Goal: Task Accomplishment & Management: Use online tool/utility

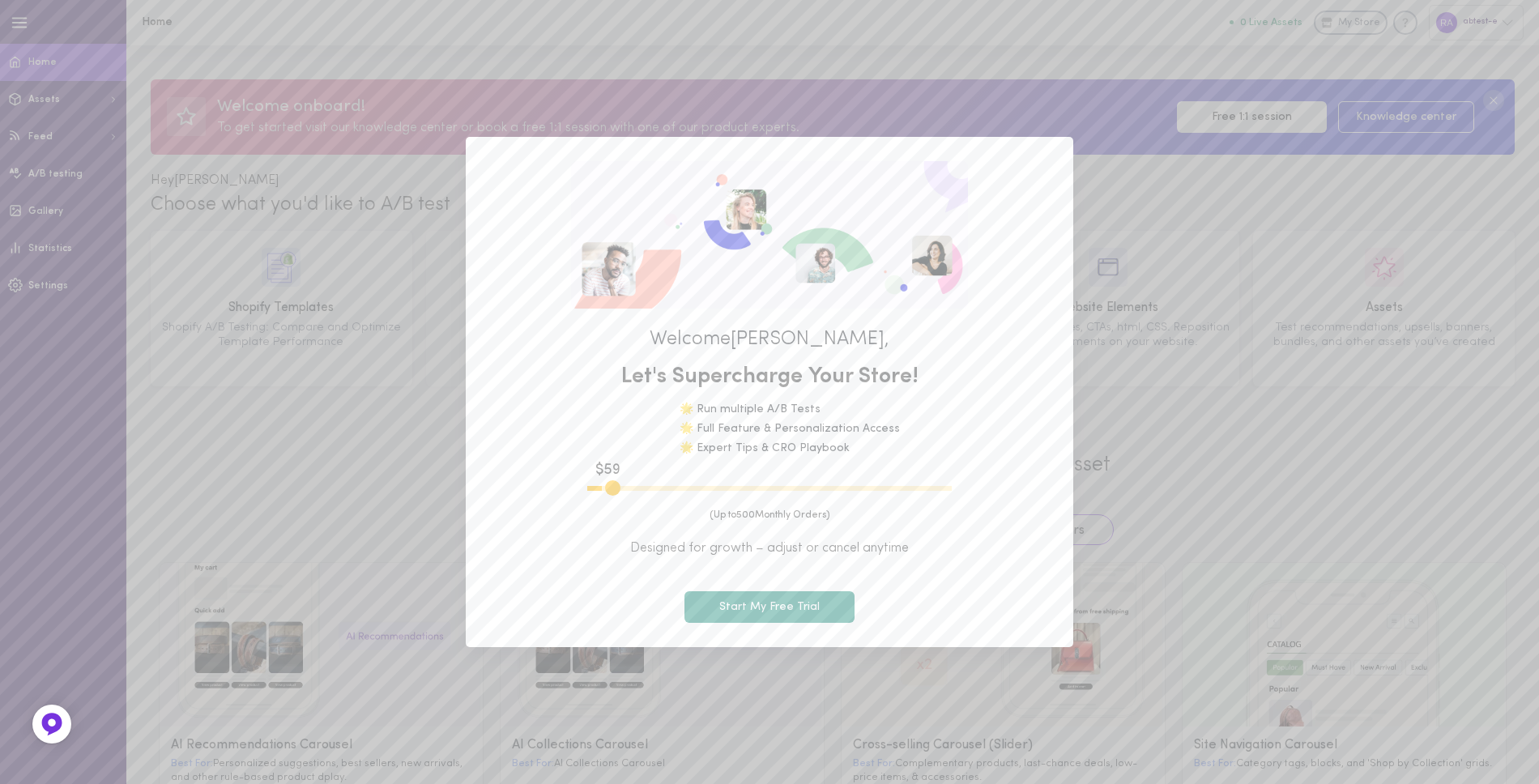
click at [1181, 150] on div "Welcome [PERSON_NAME] , Let's Supercharge Your Store! 🌟 Run multiple A/B Tests …" at bounding box center [770, 392] width 1539 height 784
click at [813, 593] on button "Start My Free Trial" at bounding box center [770, 607] width 170 height 32
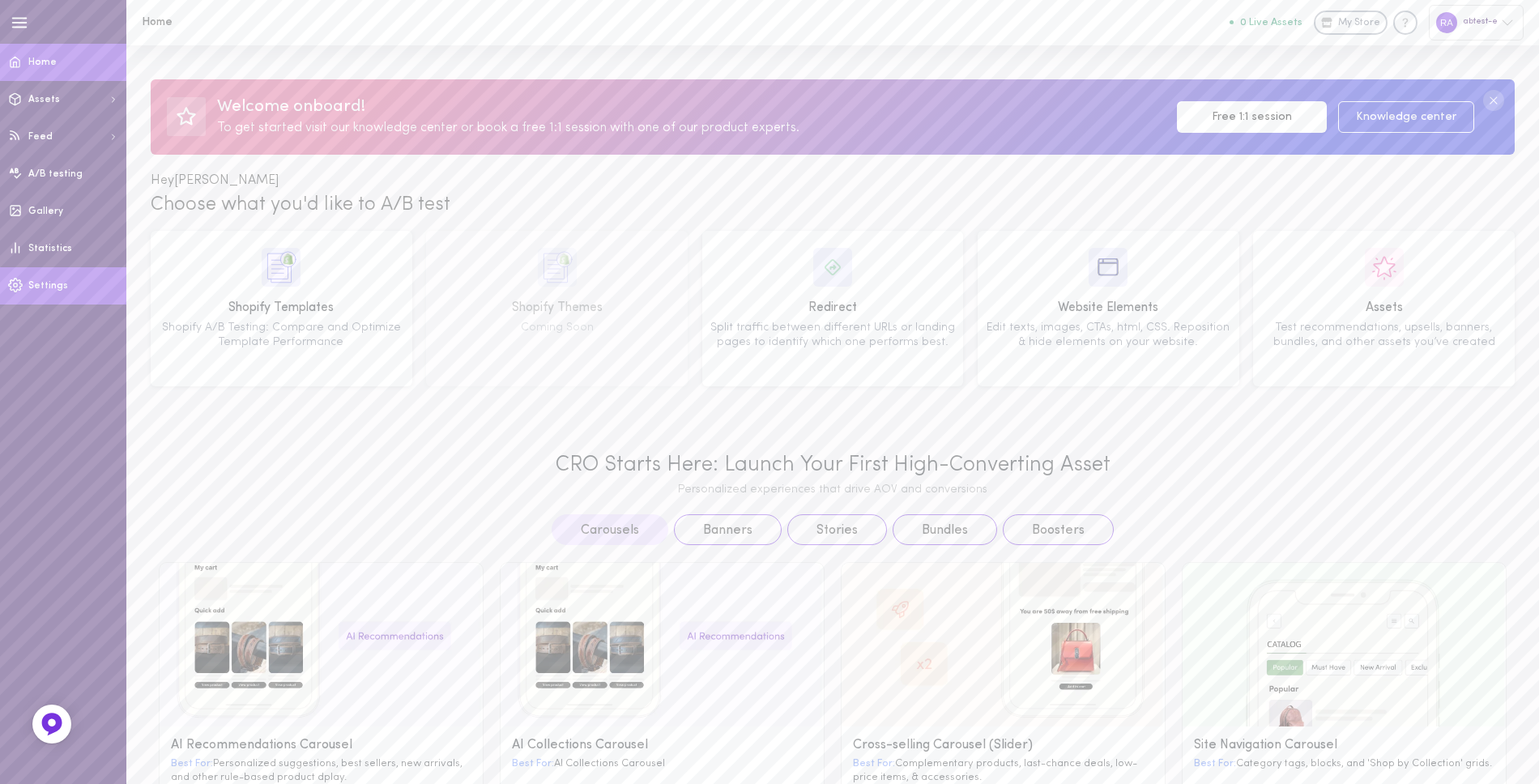
click at [47, 291] on link "Settings" at bounding box center [63, 285] width 126 height 37
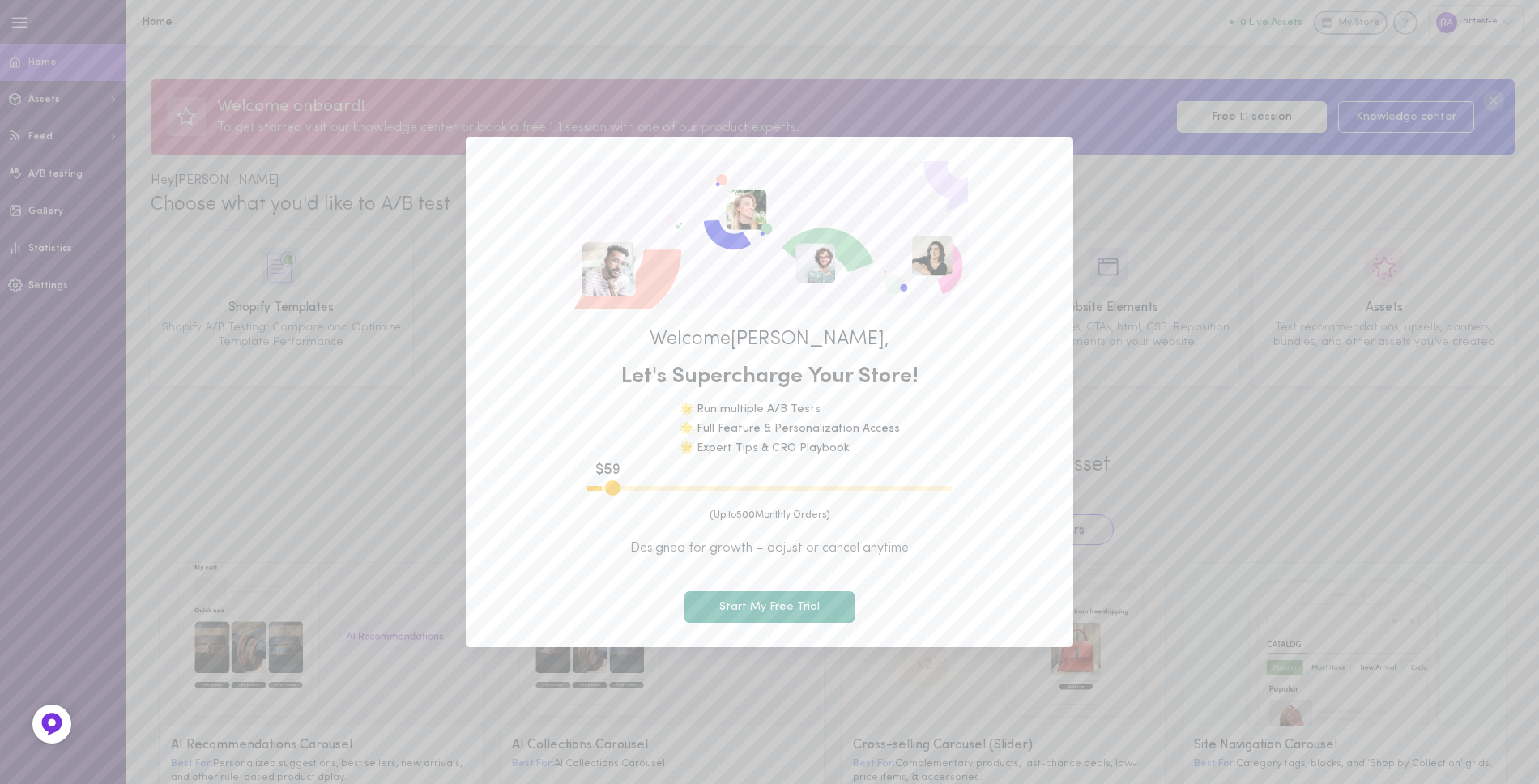
click at [1335, 529] on div "Welcome [PERSON_NAME] , Let's Supercharge Your Store! 🌟 Run multiple A/B Tests …" at bounding box center [770, 392] width 1539 height 784
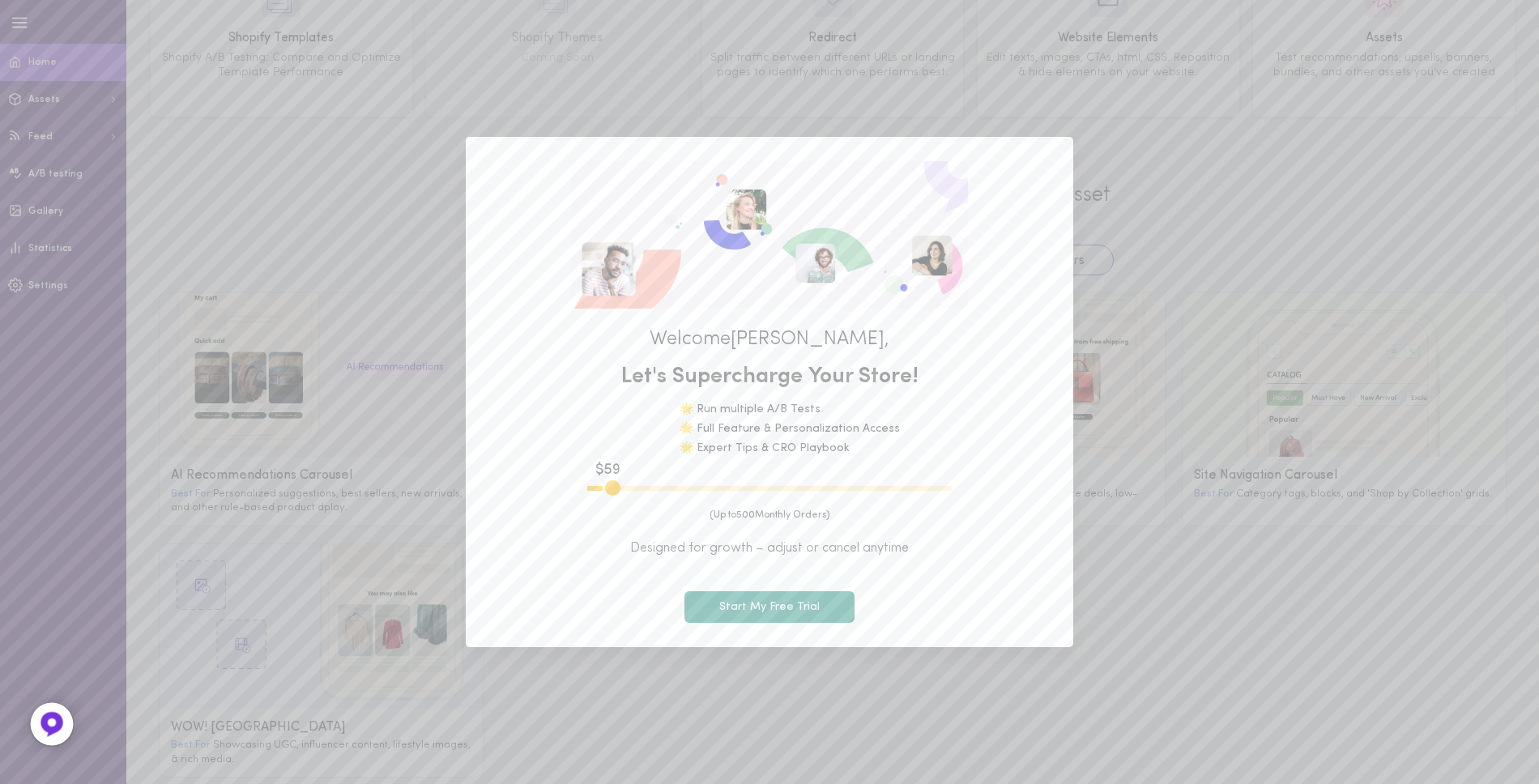
scroll to position [258, 0]
click at [49, 289] on div "Welcome [PERSON_NAME] , Let's Supercharge Your Store! 🌟 Run multiple A/B Tests …" at bounding box center [770, 392] width 1539 height 784
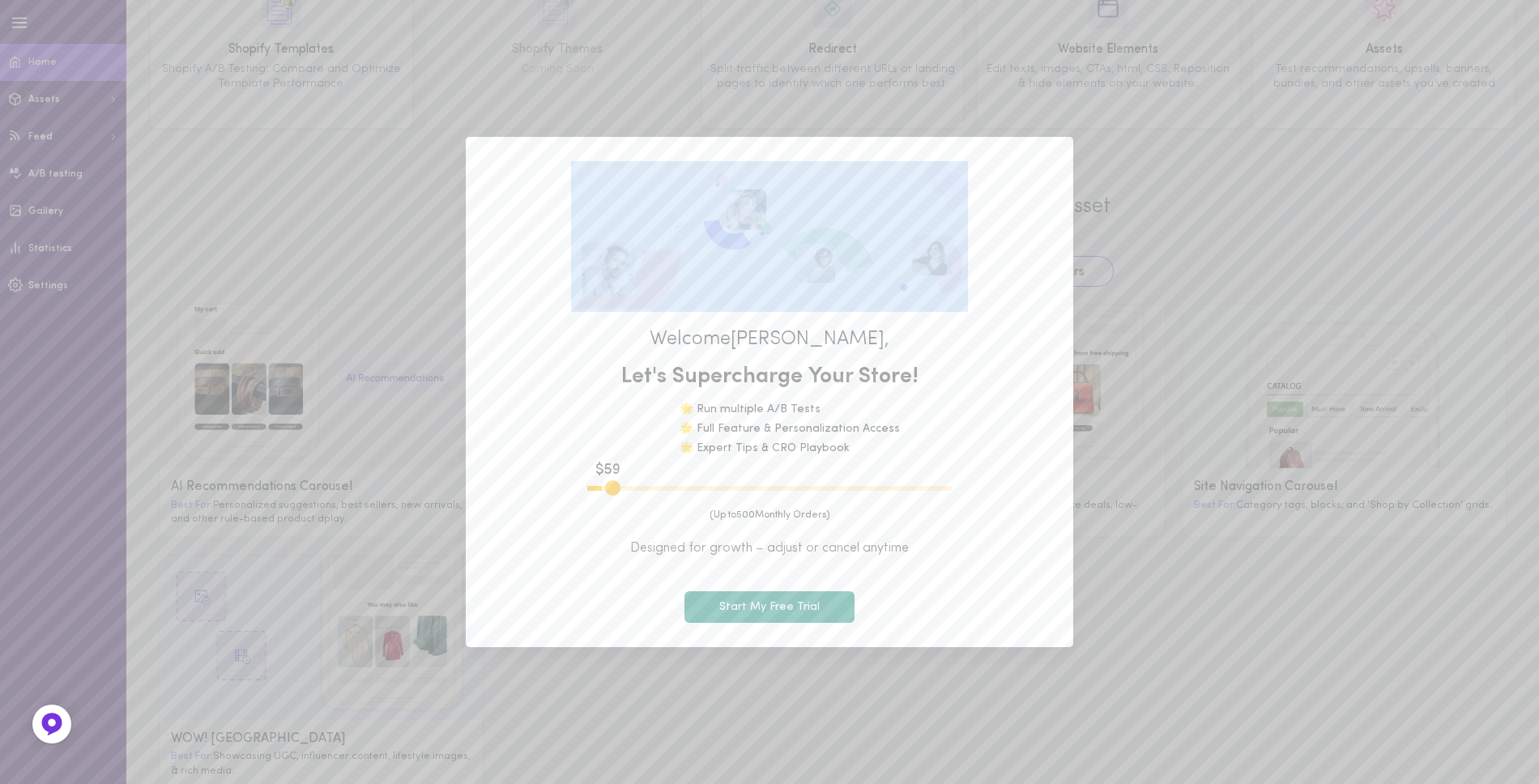
click at [49, 289] on div "Welcome [PERSON_NAME] , Let's Supercharge Your Store! 🌟 Run multiple A/B Tests …" at bounding box center [770, 392] width 1539 height 784
drag, startPoint x: 613, startPoint y: 489, endPoint x: 488, endPoint y: 483, distance: 125.1
type input "100"
click at [587, 486] on input "range" at bounding box center [770, 489] width 365 height 5
click at [593, 488] on input "range" at bounding box center [770, 489] width 365 height 5
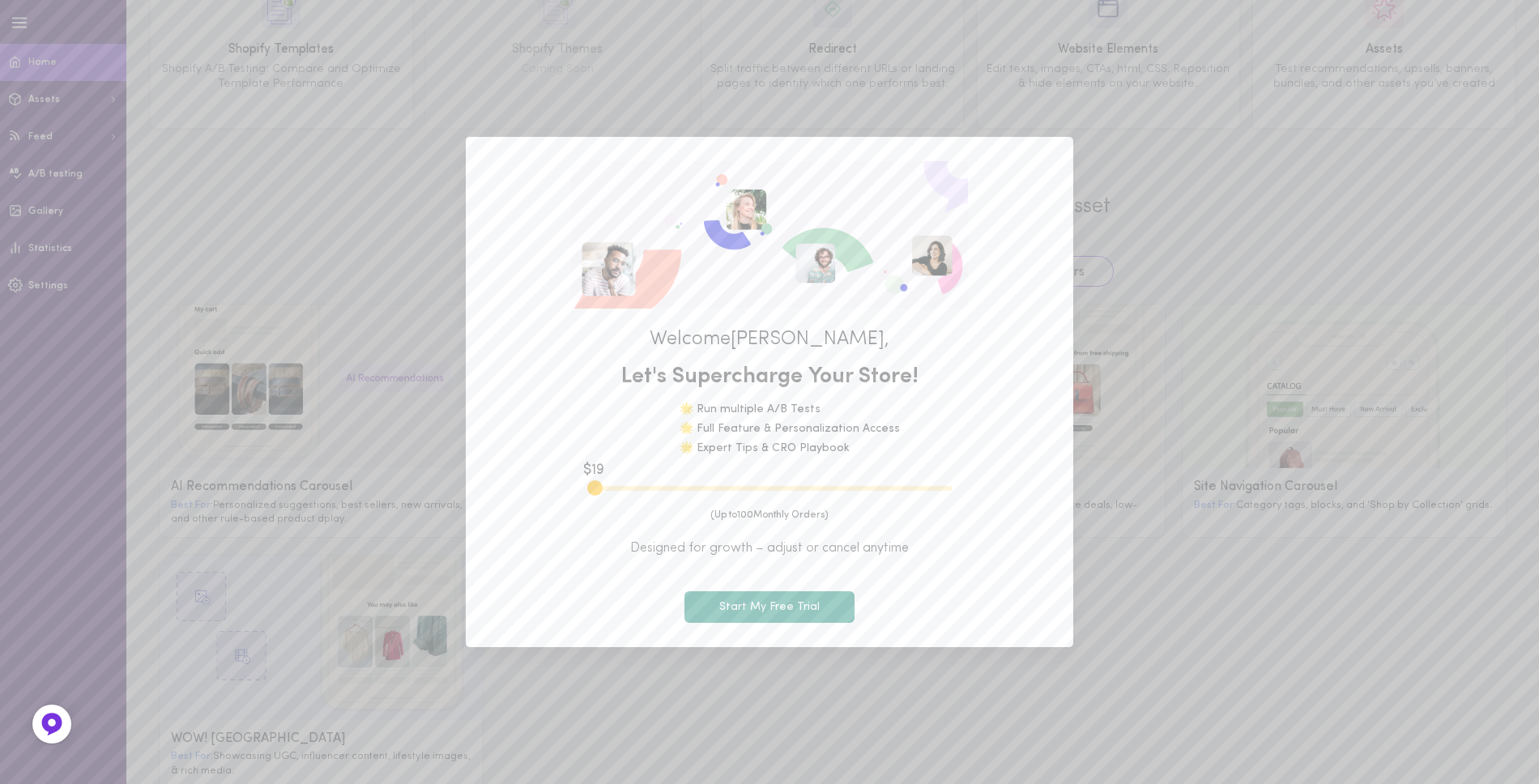
click at [722, 550] on span "Designed for growth – adjust or cancel anytime" at bounding box center [770, 548] width 559 height 18
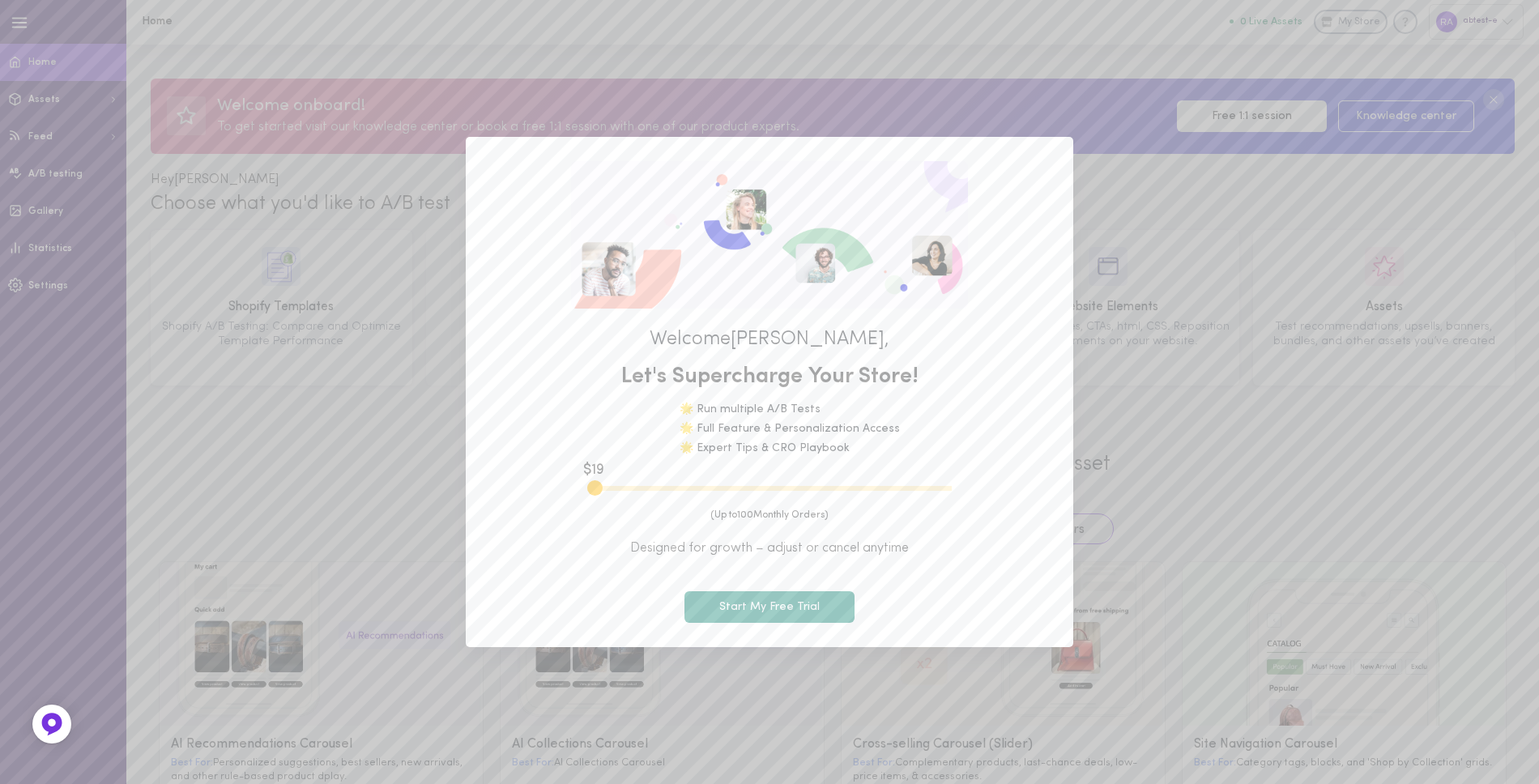
scroll to position [0, 0]
click at [1288, 439] on div "Welcome Rishabh , Let's Supercharge Your Store! 🌟 Run multiple A/B Tests 🌟 Full…" at bounding box center [770, 392] width 1539 height 784
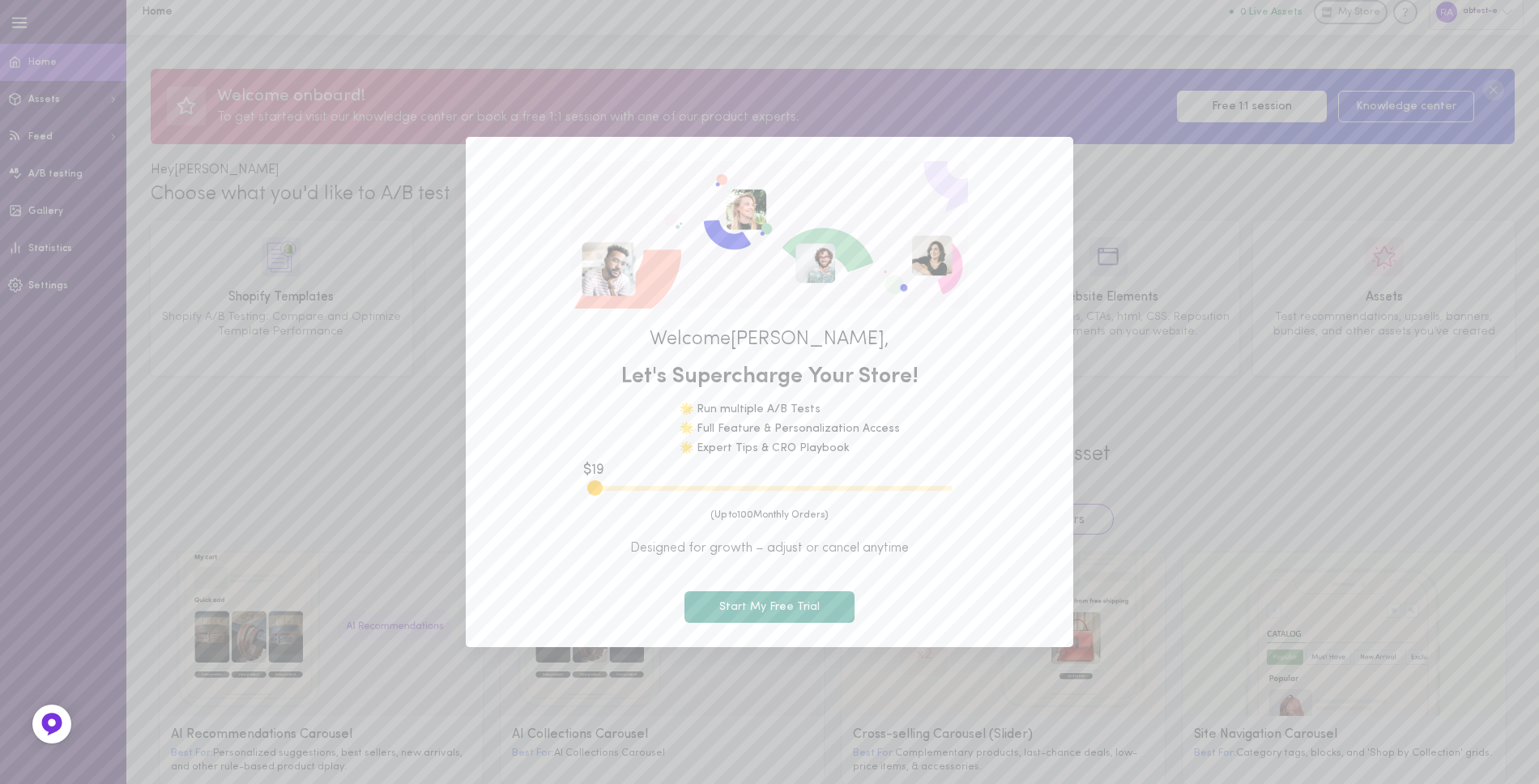
scroll to position [23, 0]
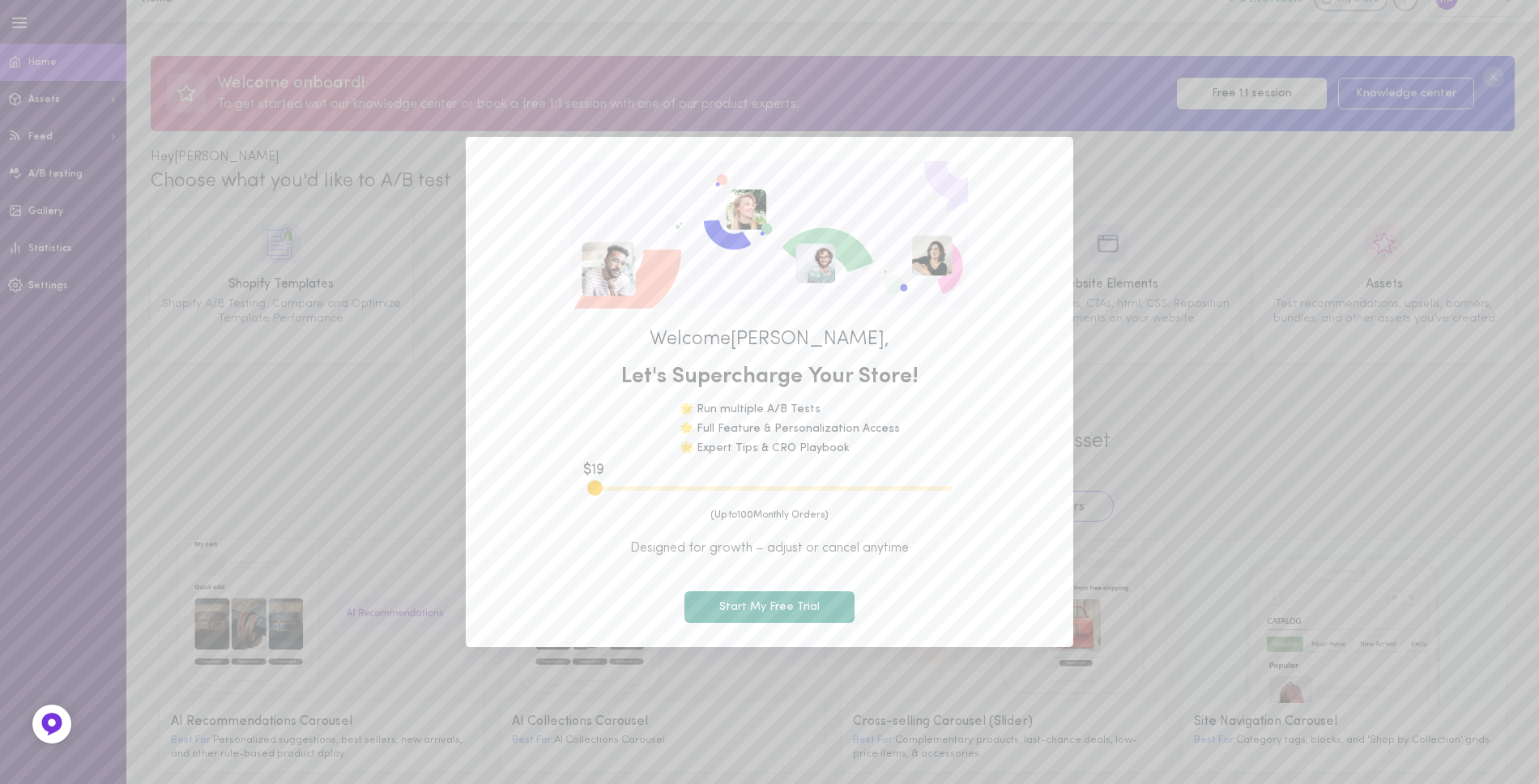
click at [73, 131] on div "Welcome Rishabh , Let's Supercharge Your Store! 🌟 Run multiple A/B Tests 🌟 Full…" at bounding box center [770, 392] width 1539 height 784
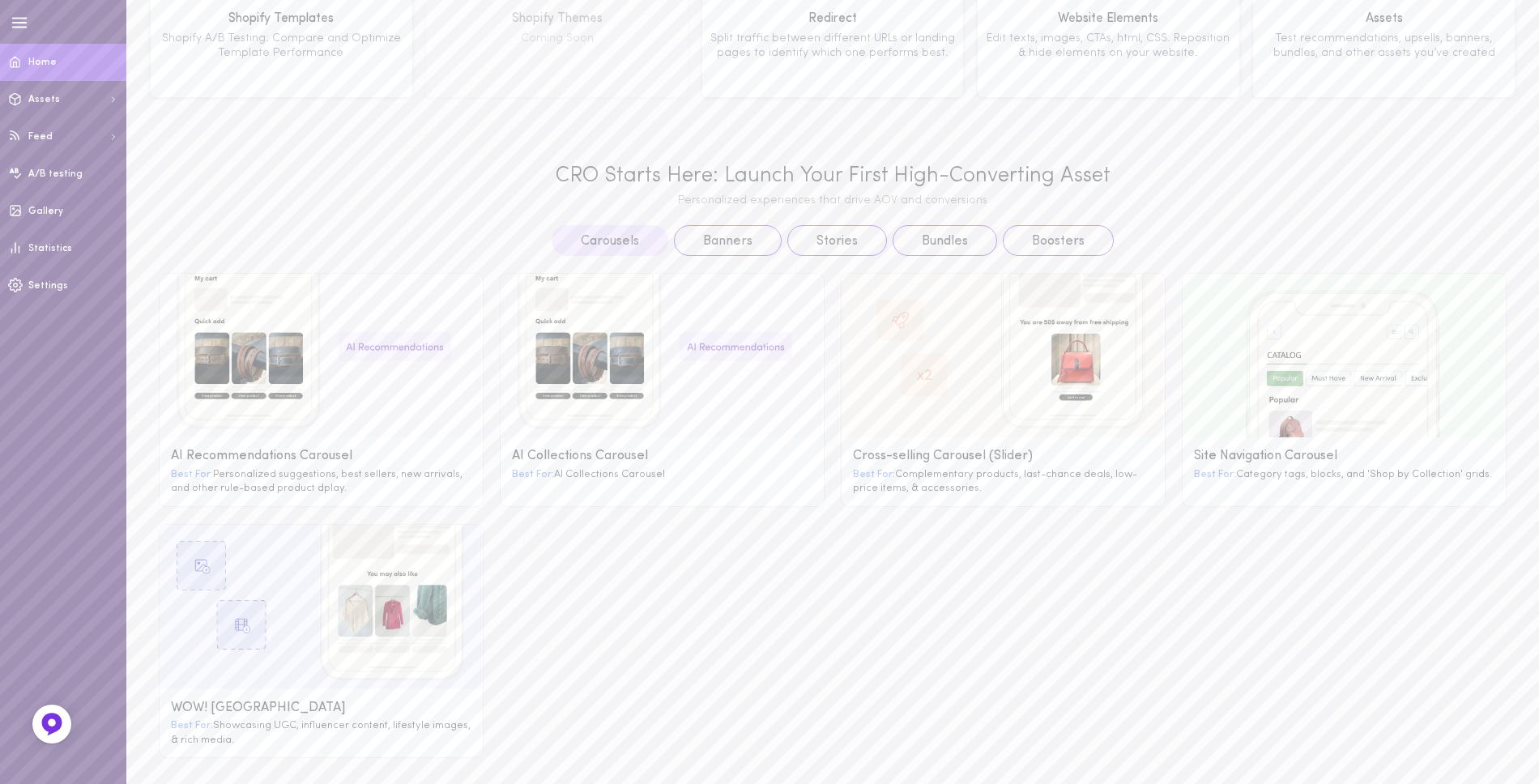
scroll to position [292, 0]
click at [926, 420] on g at bounding box center [1003, 353] width 323 height 164
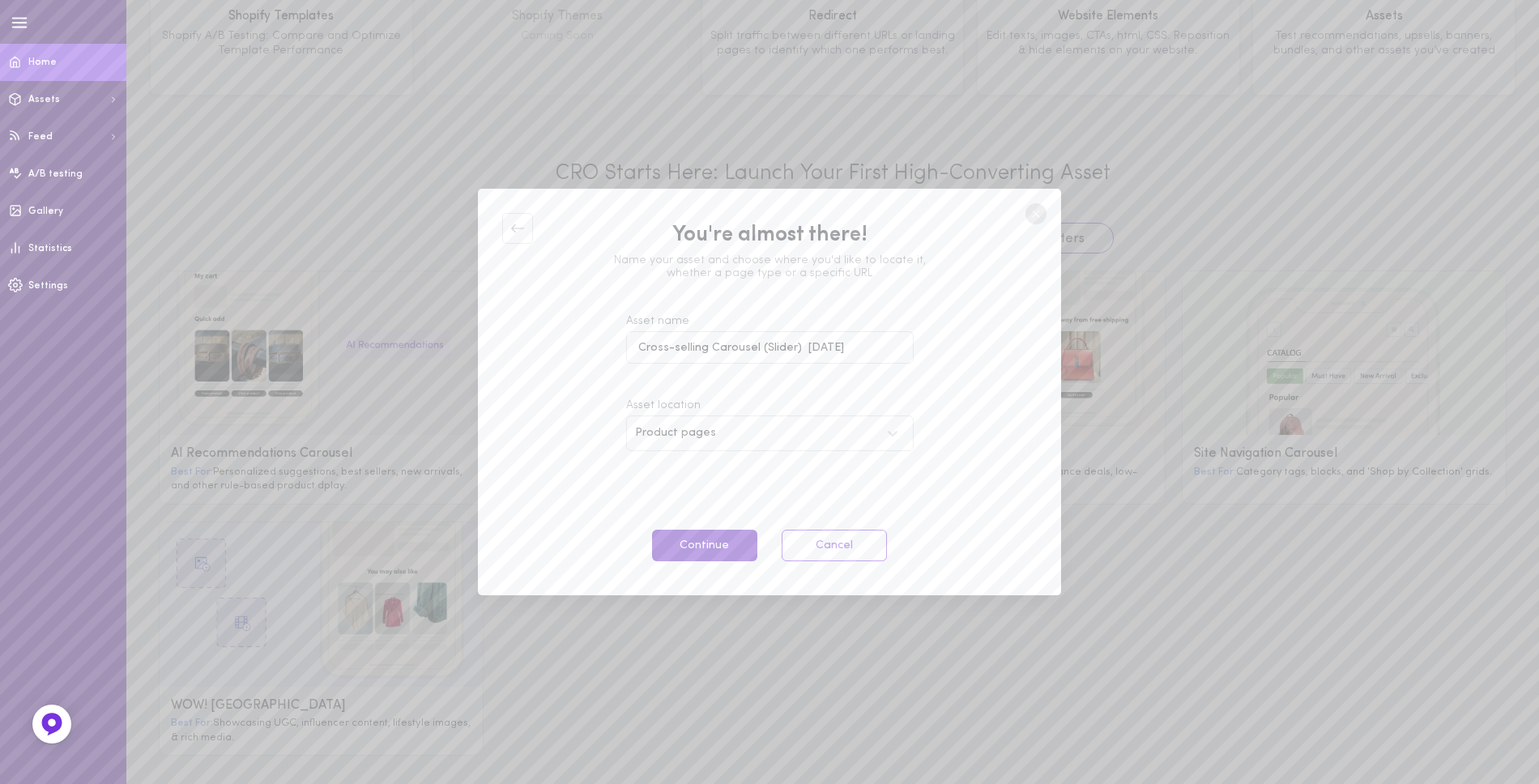
click at [714, 538] on button "Continue" at bounding box center [704, 545] width 106 height 32
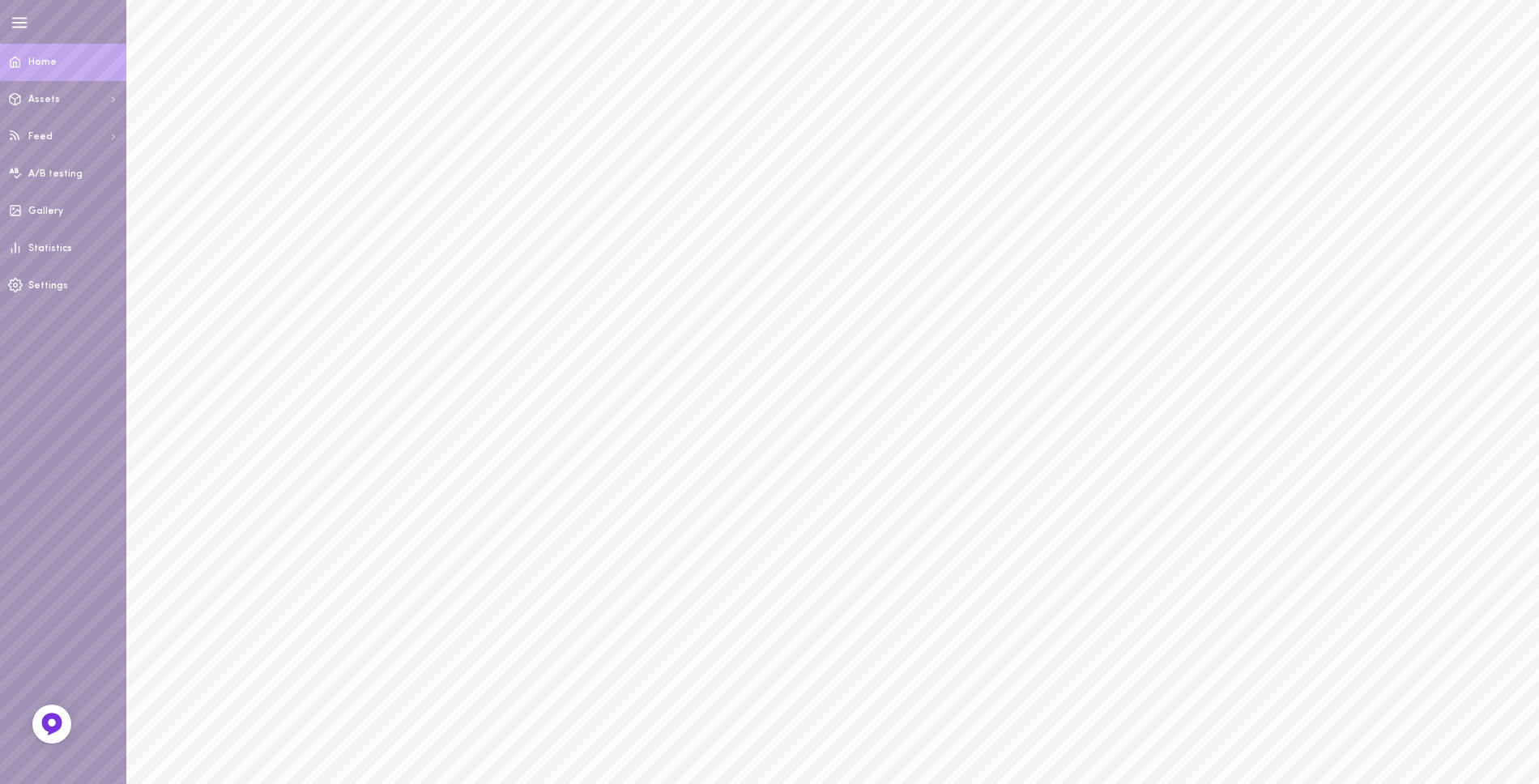
scroll to position [0, 0]
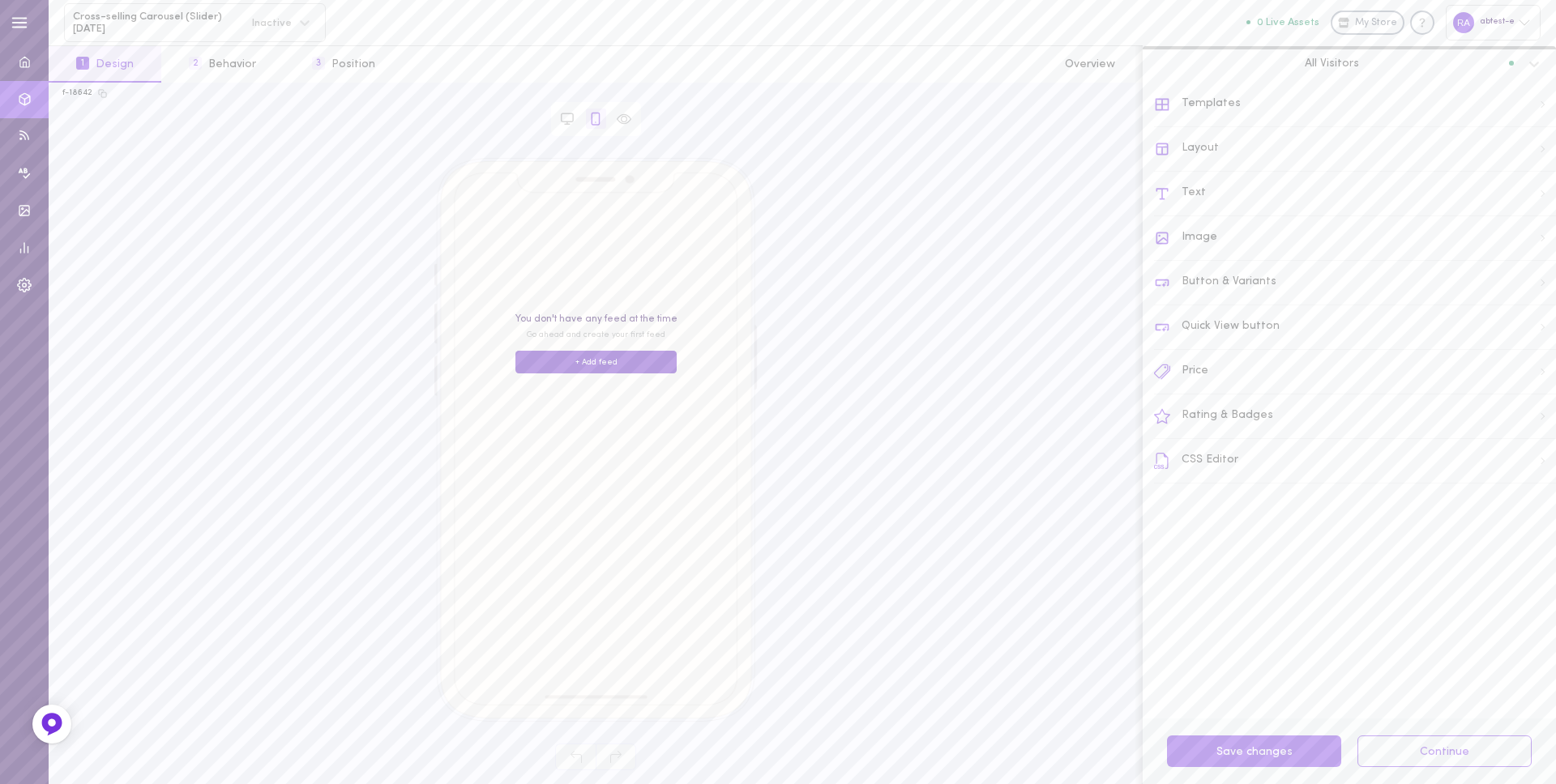
click at [615, 363] on button "+ Add feed" at bounding box center [596, 362] width 162 height 22
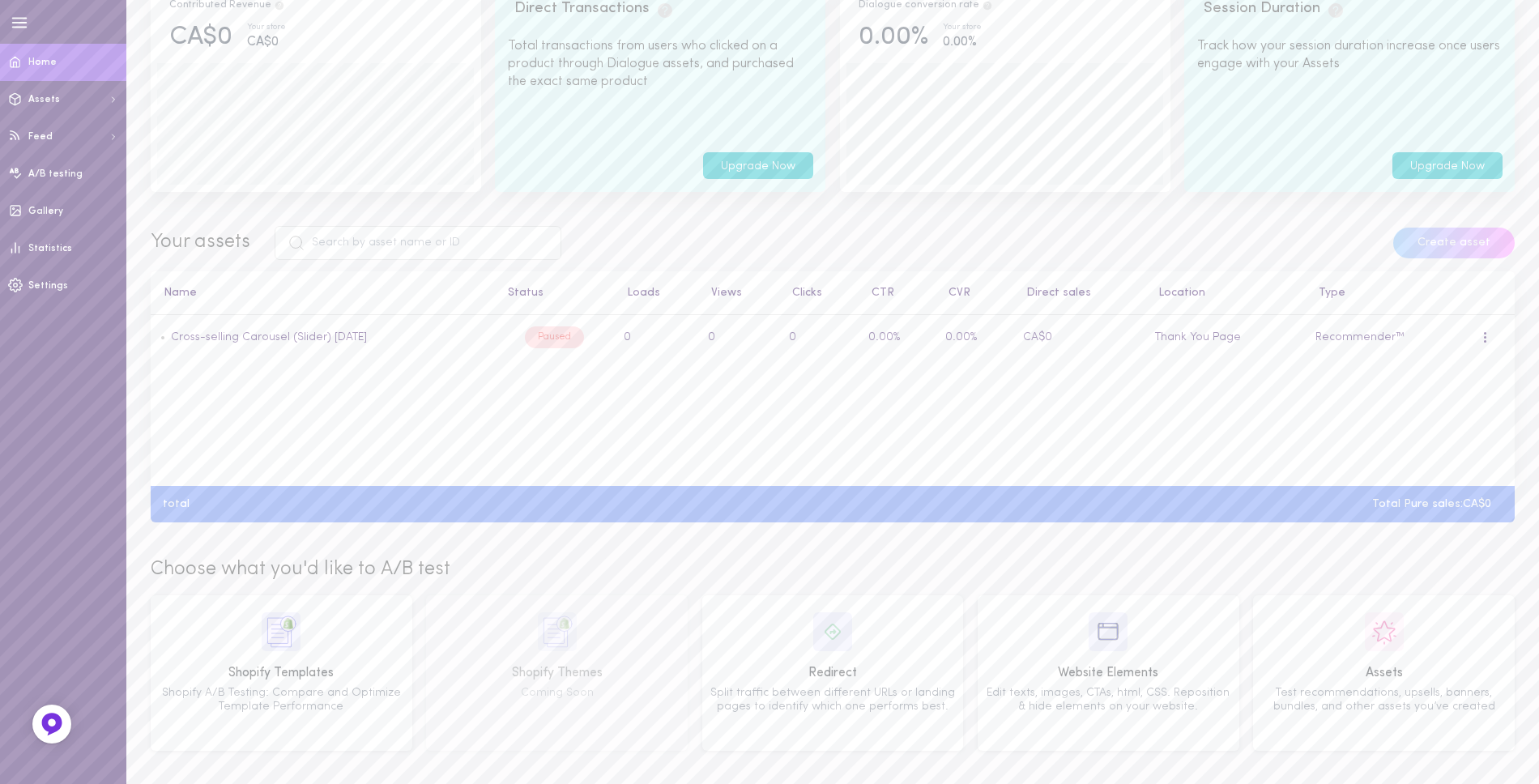
scroll to position [300, 0]
click at [253, 333] on link "Cross-selling Carousel (Slider) 29.08.2025" at bounding box center [269, 337] width 196 height 12
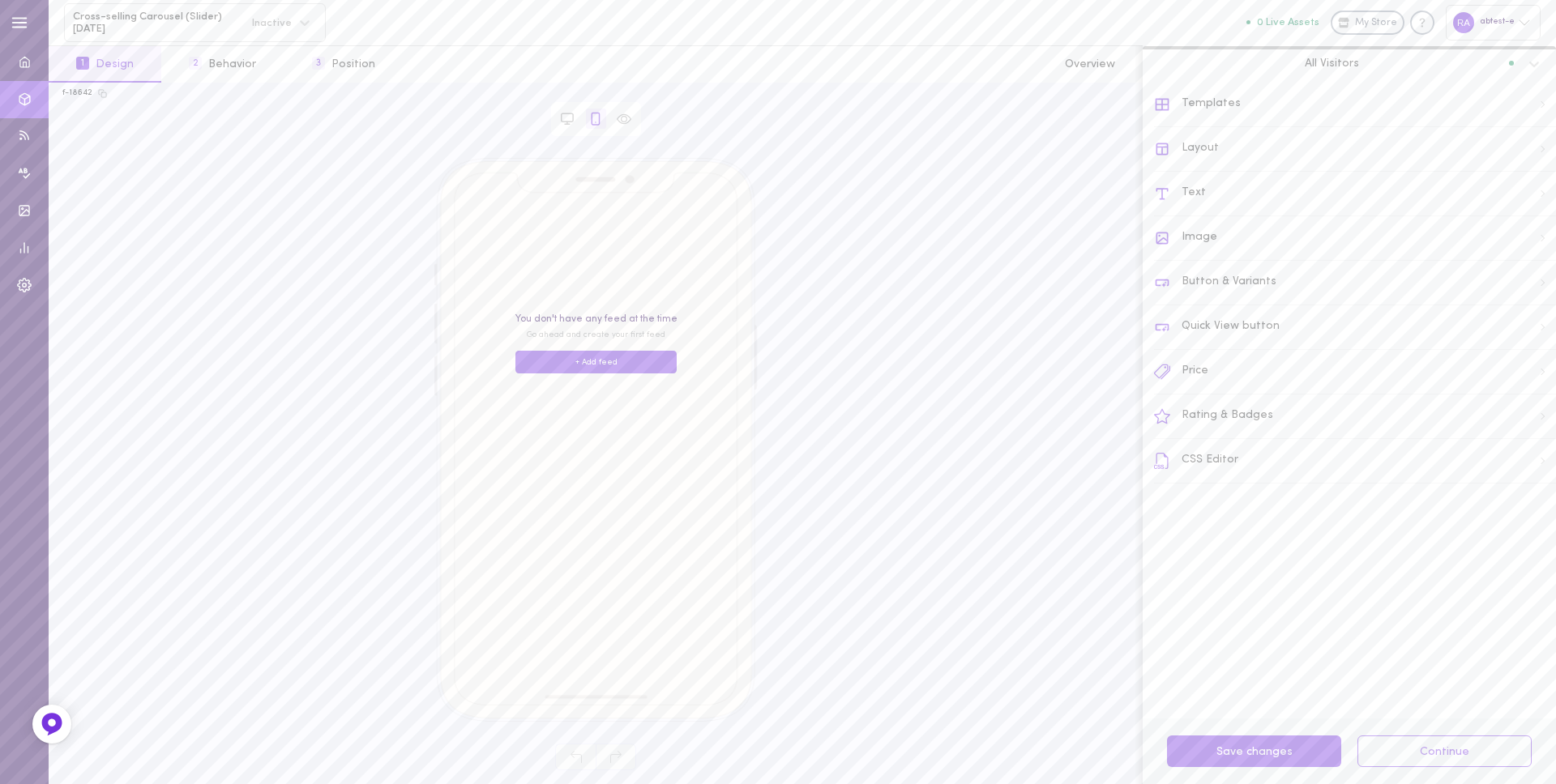
click at [1239, 382] on div "Price" at bounding box center [1355, 373] width 402 height 45
click at [1227, 181] on span "Price Format" at bounding box center [1200, 183] width 70 height 11
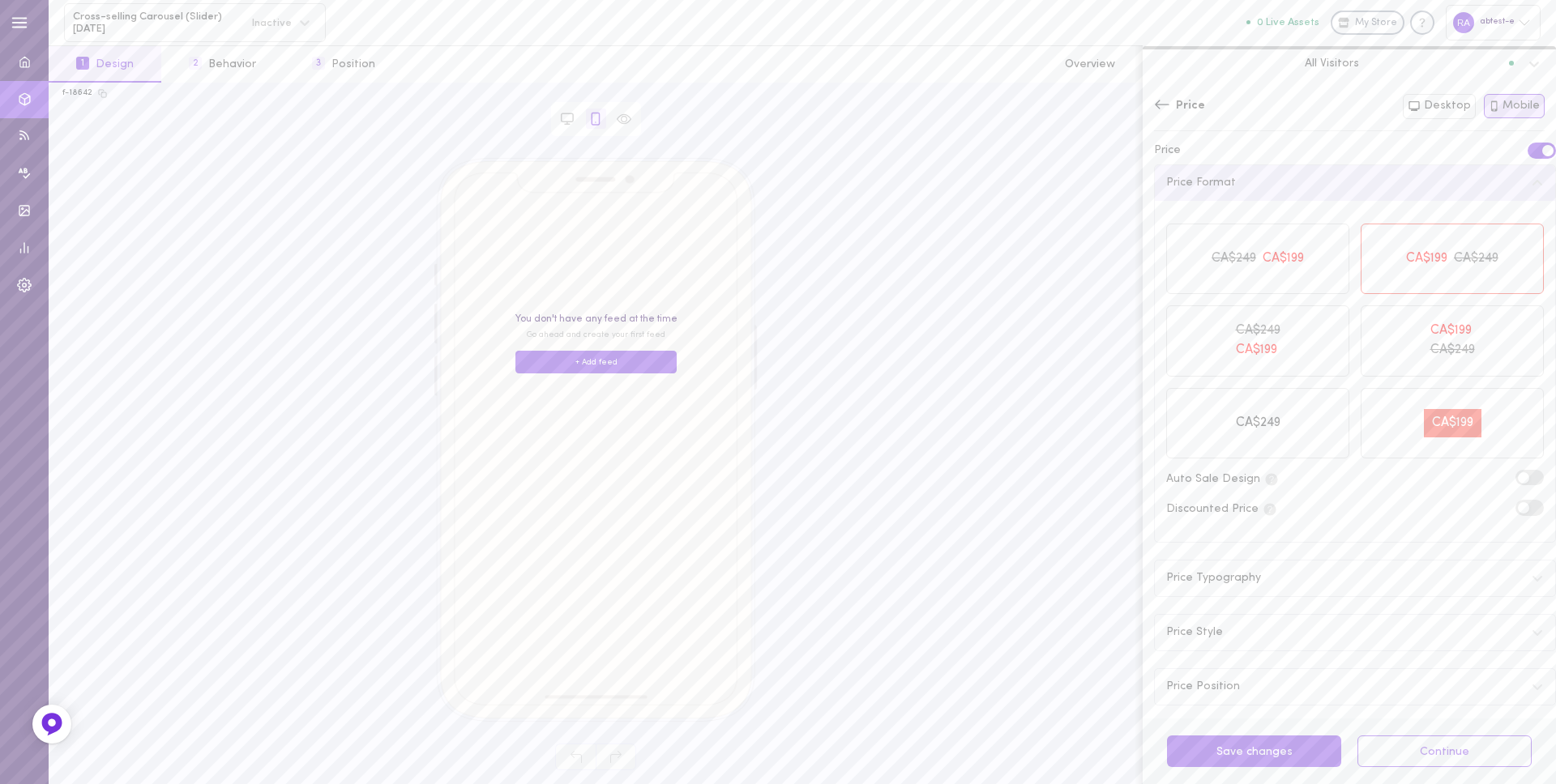
click at [1419, 274] on div "CA$249 CA$199" at bounding box center [1452, 258] width 183 height 71
click at [225, 64] on button "2 Behavior" at bounding box center [223, 64] width 122 height 36
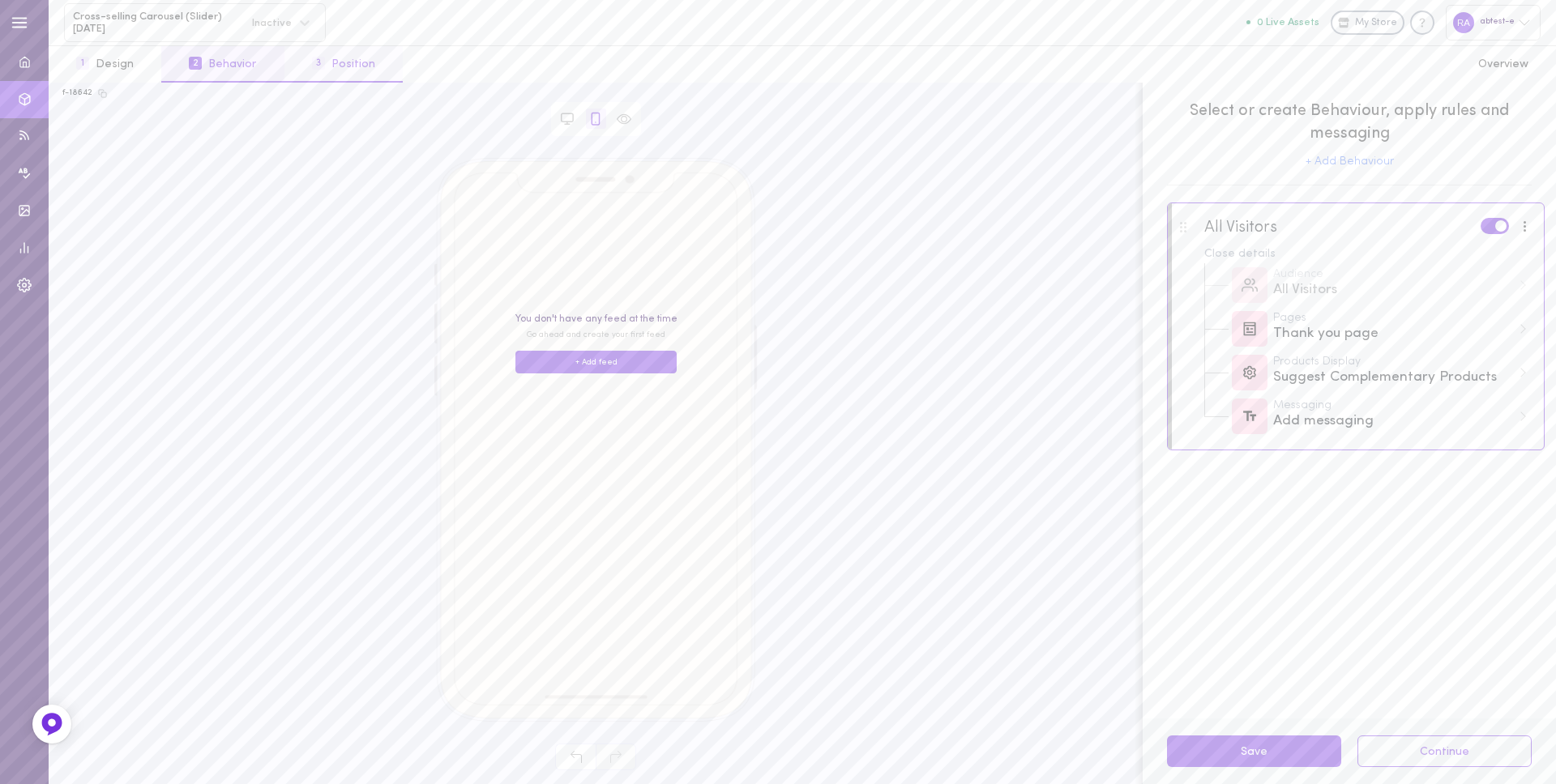
click at [341, 70] on button "3 Position" at bounding box center [344, 64] width 119 height 36
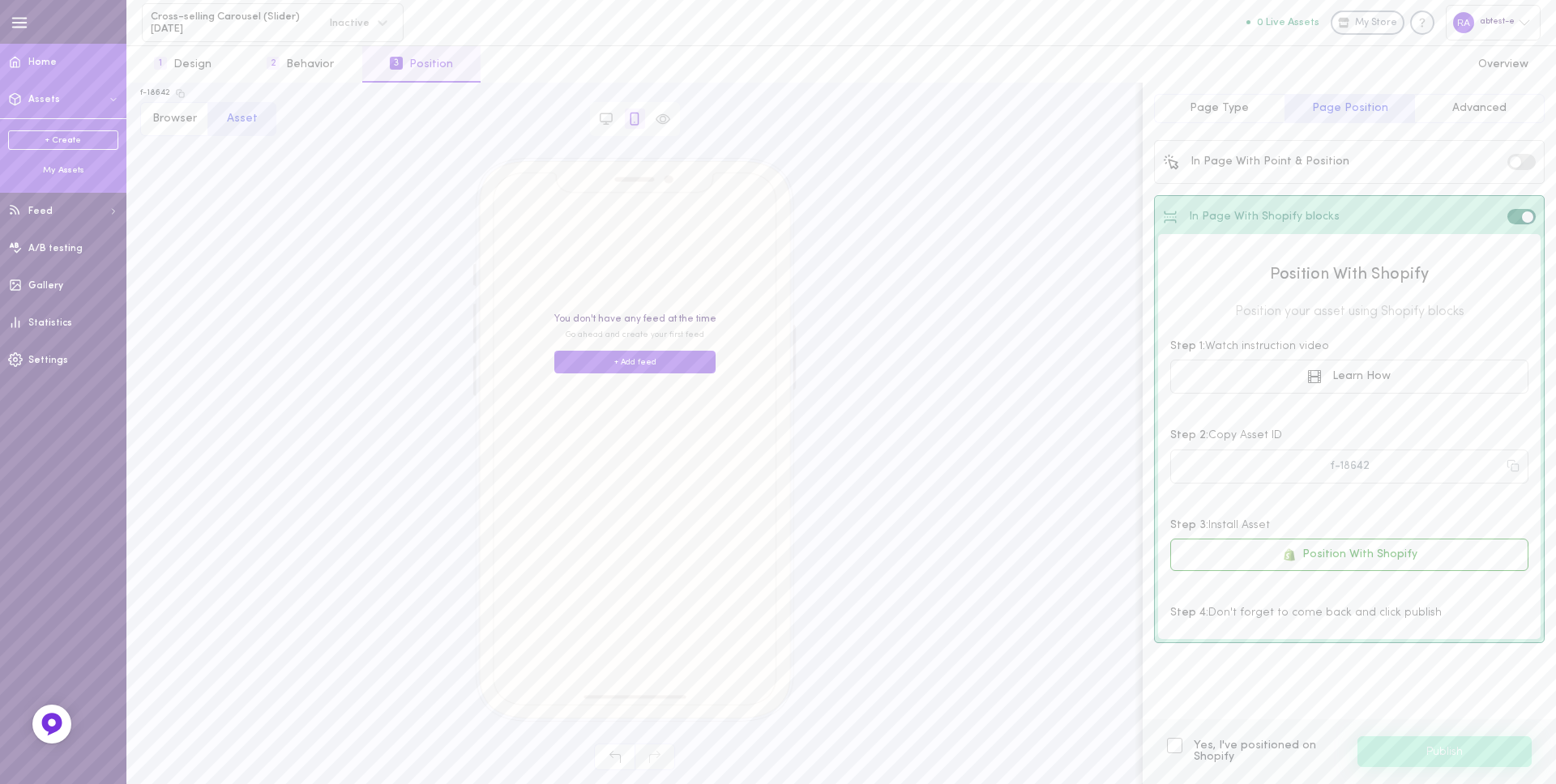
click at [33, 59] on span "Home" at bounding box center [42, 62] width 28 height 9
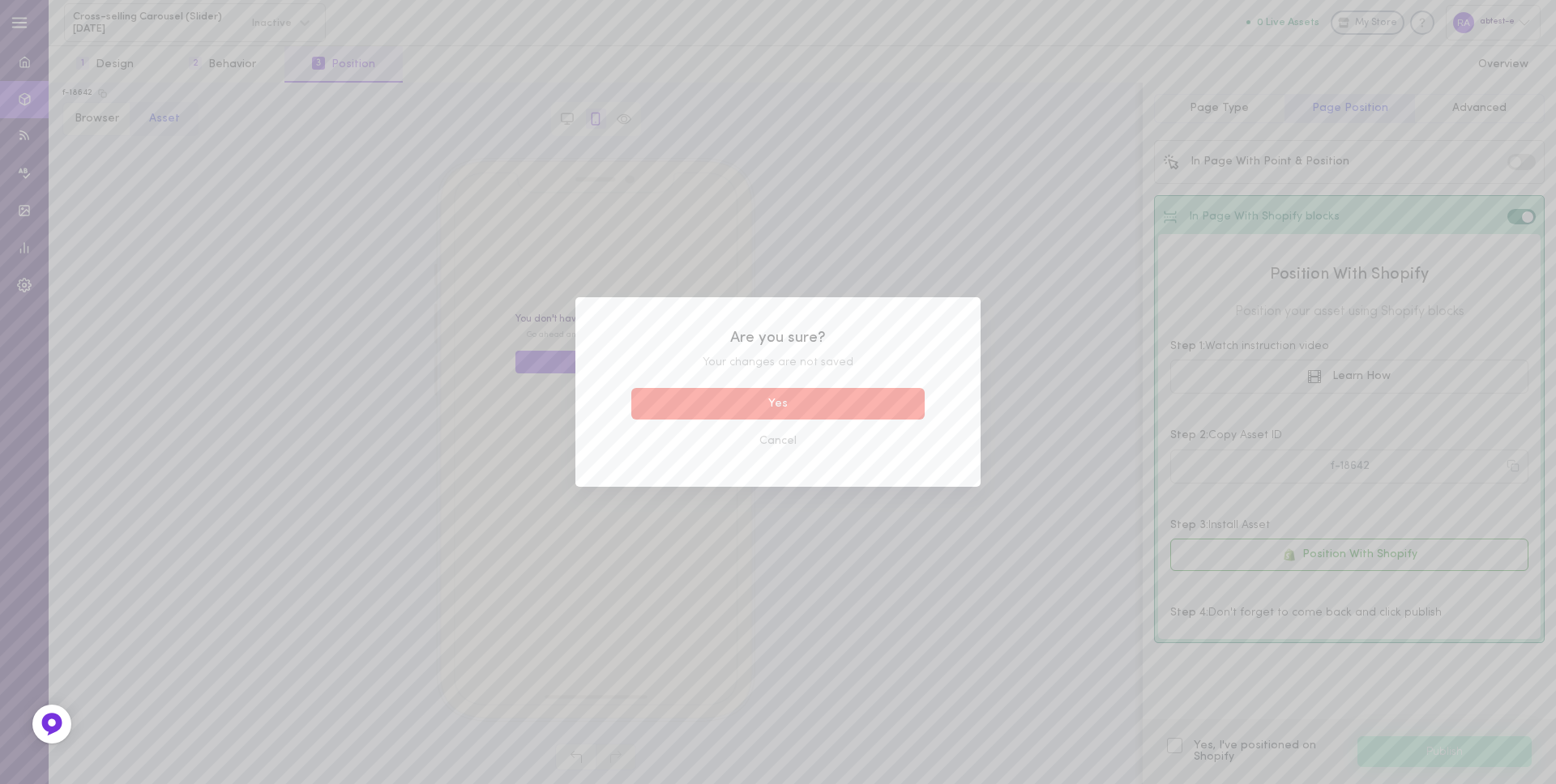
click at [851, 419] on button "Yes" at bounding box center [778, 404] width 293 height 32
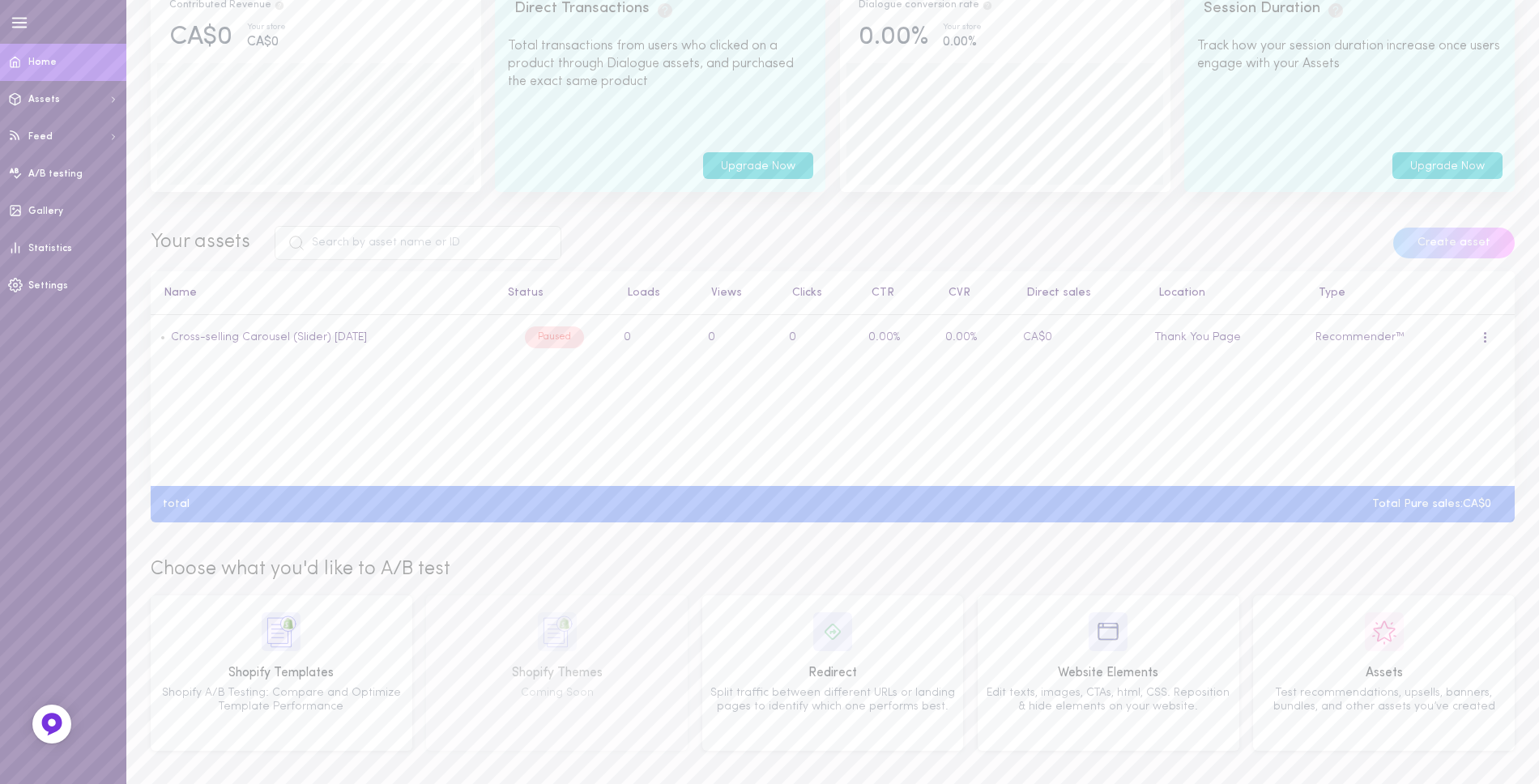
scroll to position [300, 0]
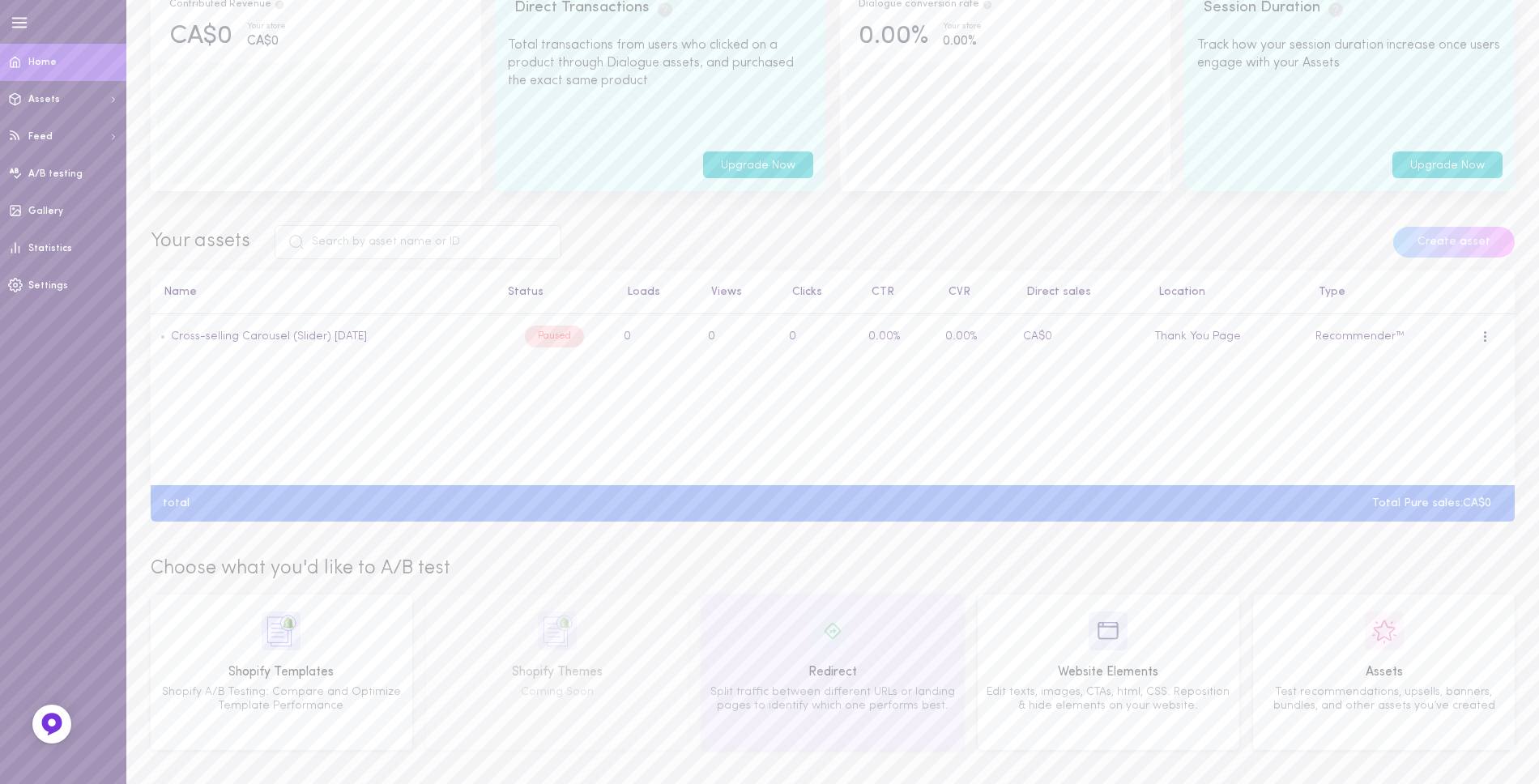
click at [819, 680] on div "Redirect" at bounding box center [832, 673] width 250 height 21
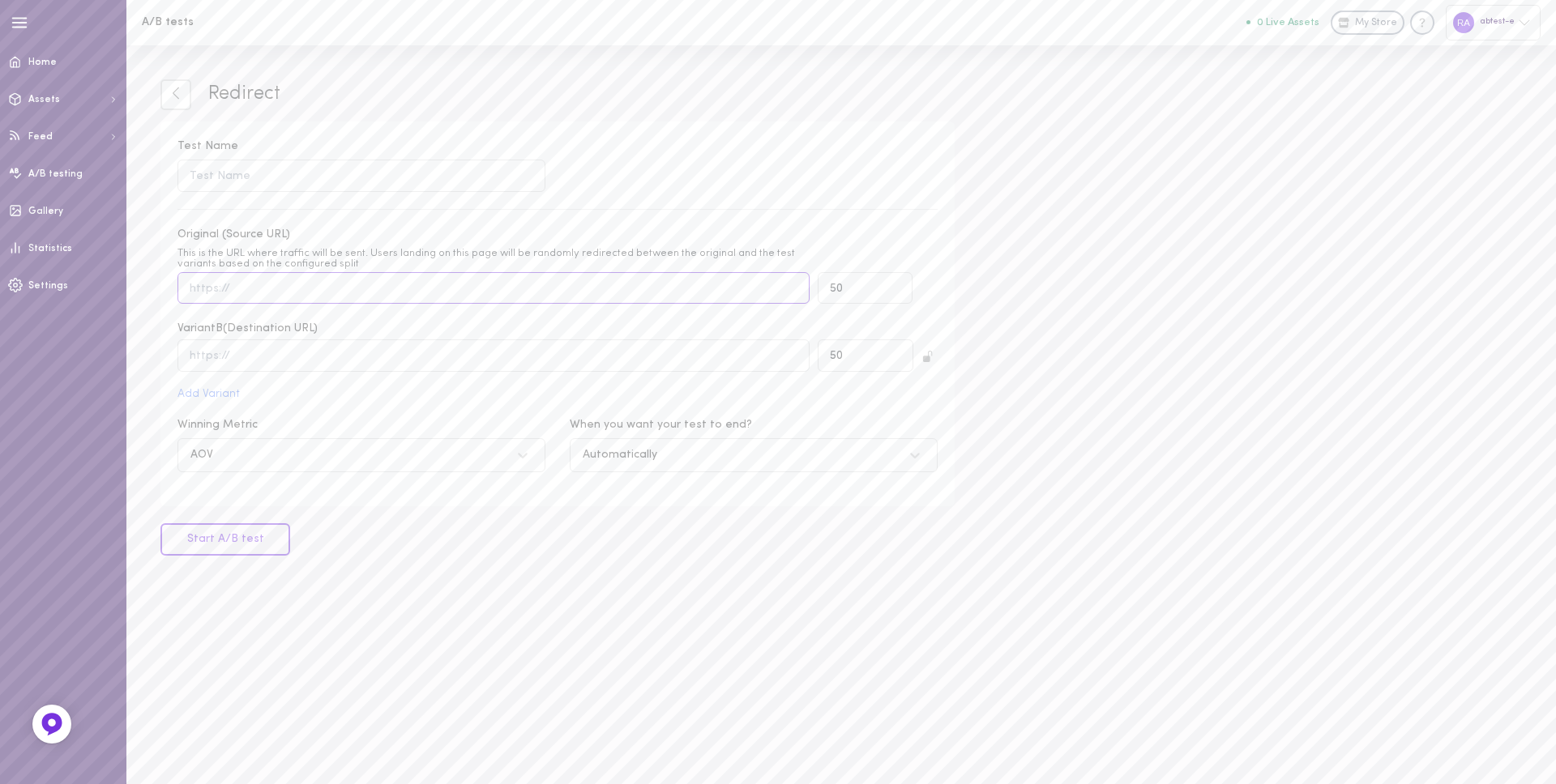
click at [275, 282] on input "Original (Source URL) This is the URL where traffic will be sent. Users landing…" at bounding box center [494, 288] width 632 height 32
click at [604, 454] on div "Automatically" at bounding box center [619, 455] width 75 height 11
click at [501, 455] on input "When you want your test to end? Automatically" at bounding box center [501, 455] width 0 height 0
click at [637, 411] on div "Test Name Original (Source URL) This is the URL where traffic will be sent. Use…" at bounding box center [558, 314] width 794 height 386
click at [253, 179] on input "Test Name" at bounding box center [362, 175] width 368 height 32
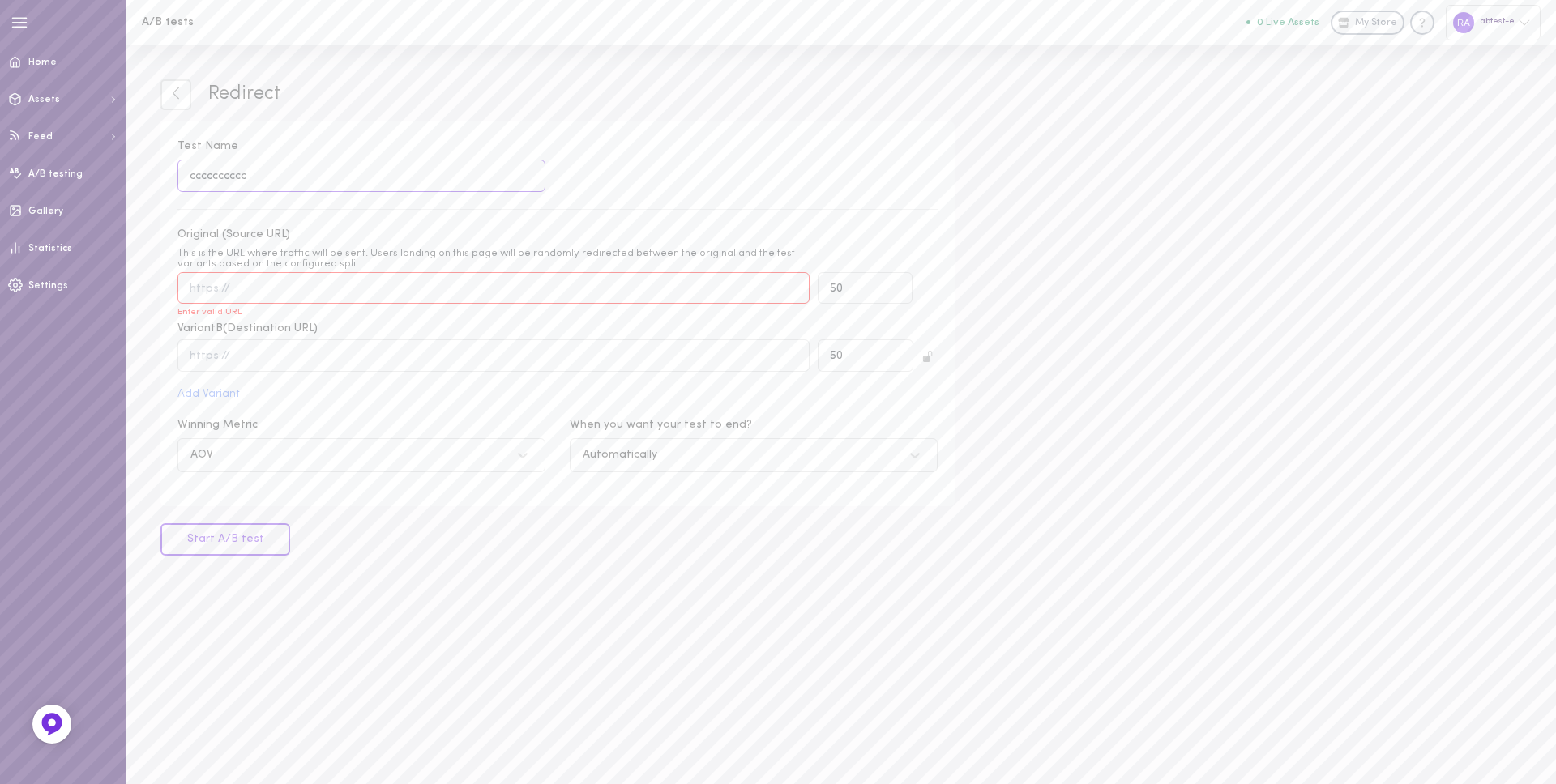
type input "cccccccccc"
click at [363, 292] on input "Original (Source URL) This is the URL where traffic will be sent. Users landing…" at bounding box center [494, 288] width 632 height 32
paste input "https://mail.google.com/mail/u/0/#inbox/FMfcgzQcpTNbMVBptBbWfgPgJVPBdLjv"
type input "https://mail.google.com/mail/u/0/#inbox/FMfcgzQcpTNbMVBptBbWfgPgJVPBdLjv"
click at [352, 350] on input "text" at bounding box center [494, 355] width 632 height 32
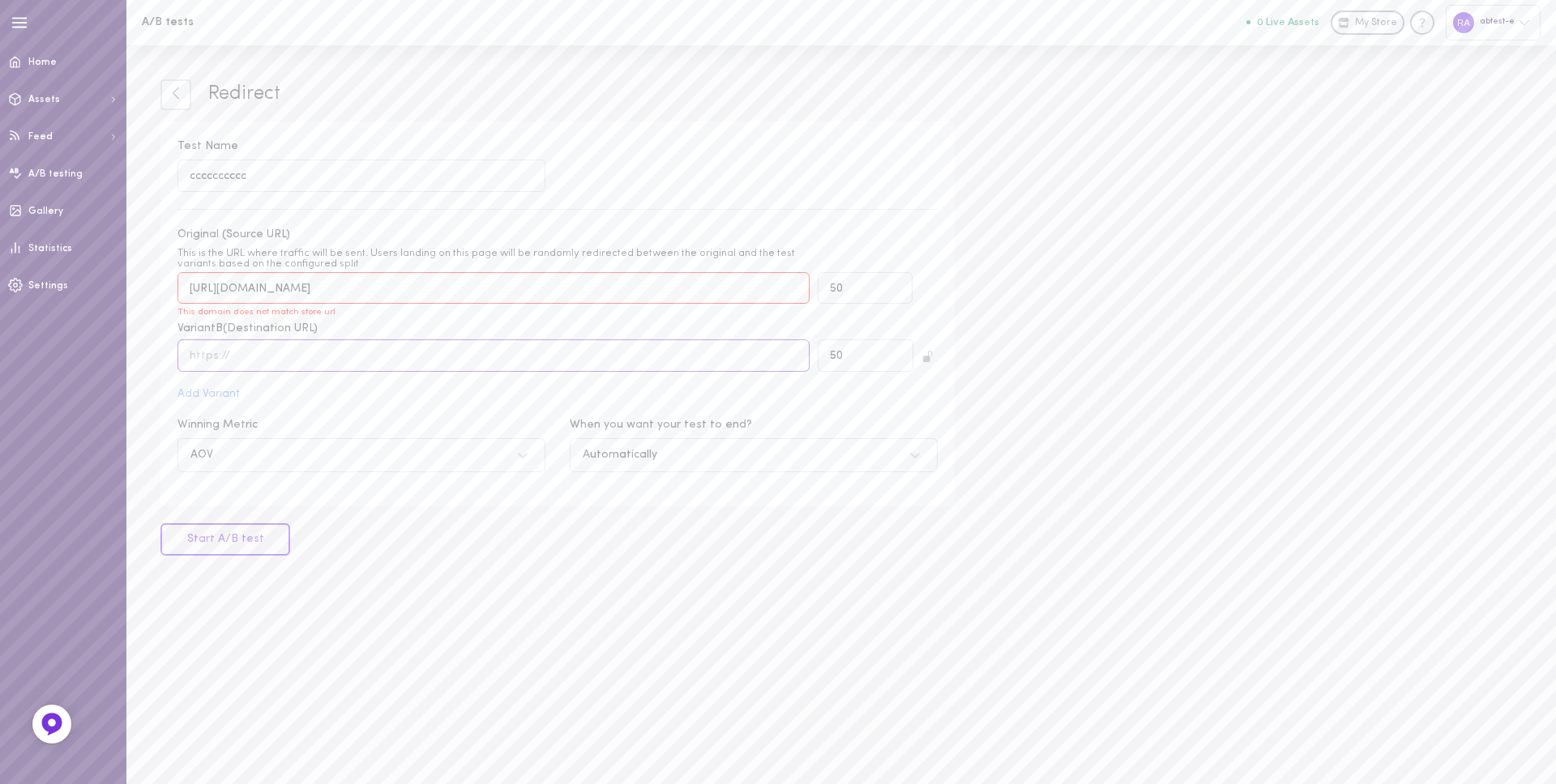
paste input "https://mail.google.com/mail/u/0/#inbox/FMfcgzQcpTNbMVBptBbWfgPgJVPBdLjv"
type input "https://mail.google.com/mail/u/0/#inbox/FMfcgzQcpTNbMVBptBbWfgPgJVPBdLjv"
click at [380, 406] on div "Test Name cccccccccc Original (Source URL) This is the URL where traffic will b…" at bounding box center [558, 314] width 794 height 386
click at [42, 57] on link "Home" at bounding box center [63, 62] width 126 height 37
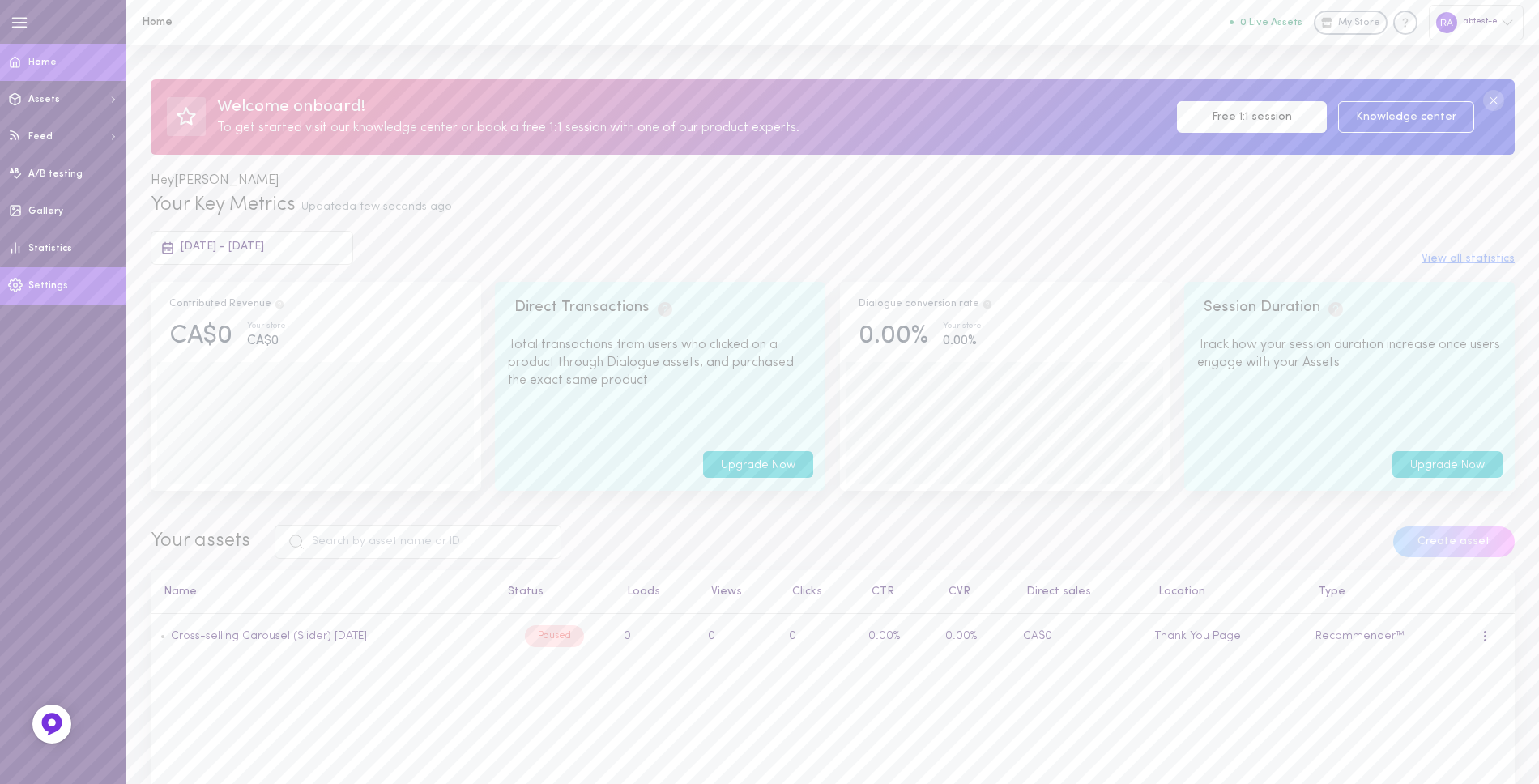
click at [51, 281] on span "Settings" at bounding box center [48, 285] width 40 height 9
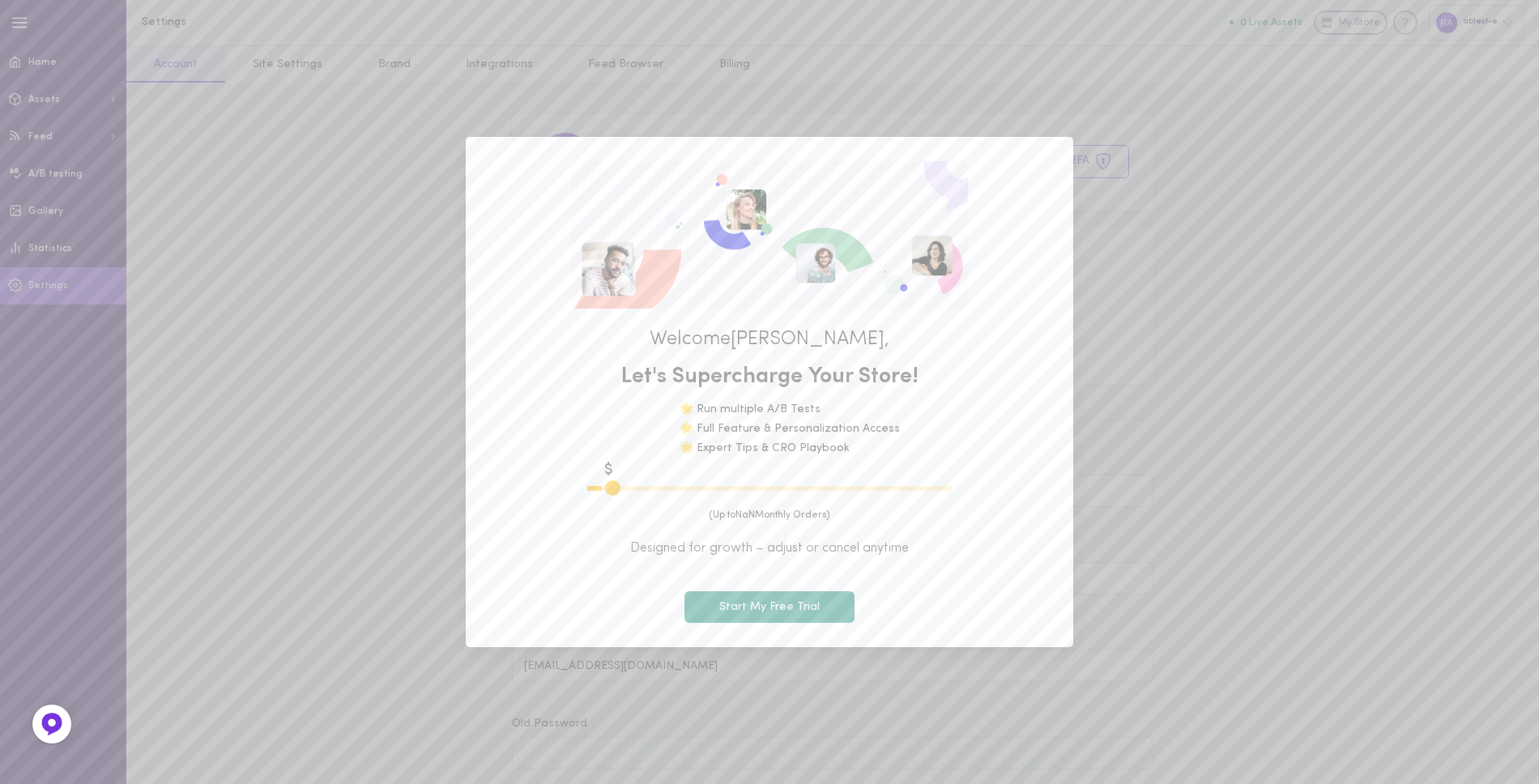
type input "600"
click at [516, 340] on span "Welcome Rishabh ," at bounding box center [770, 339] width 559 height 21
click at [36, 41] on div "Welcome [PERSON_NAME] , Let's Supercharge Your Store! 🌟 Run multiple A/B Tests …" at bounding box center [770, 392] width 1539 height 784
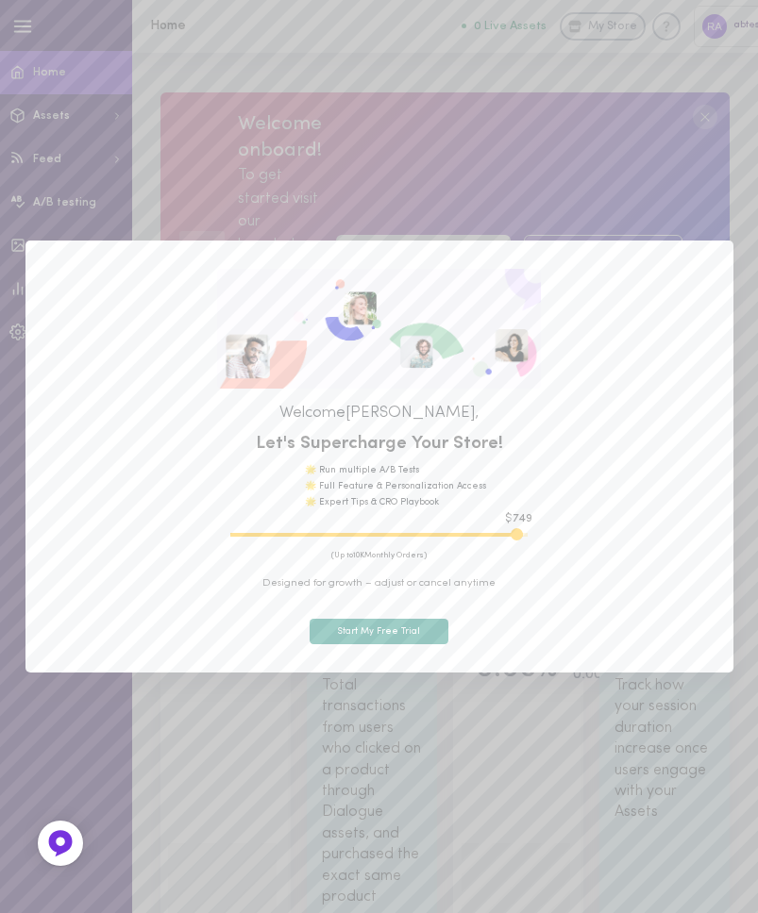
drag, startPoint x: 252, startPoint y: 534, endPoint x: 541, endPoint y: 528, distance: 288.7
type input "9850"
click at [527, 535] on input "range" at bounding box center [378, 535] width 297 height 4
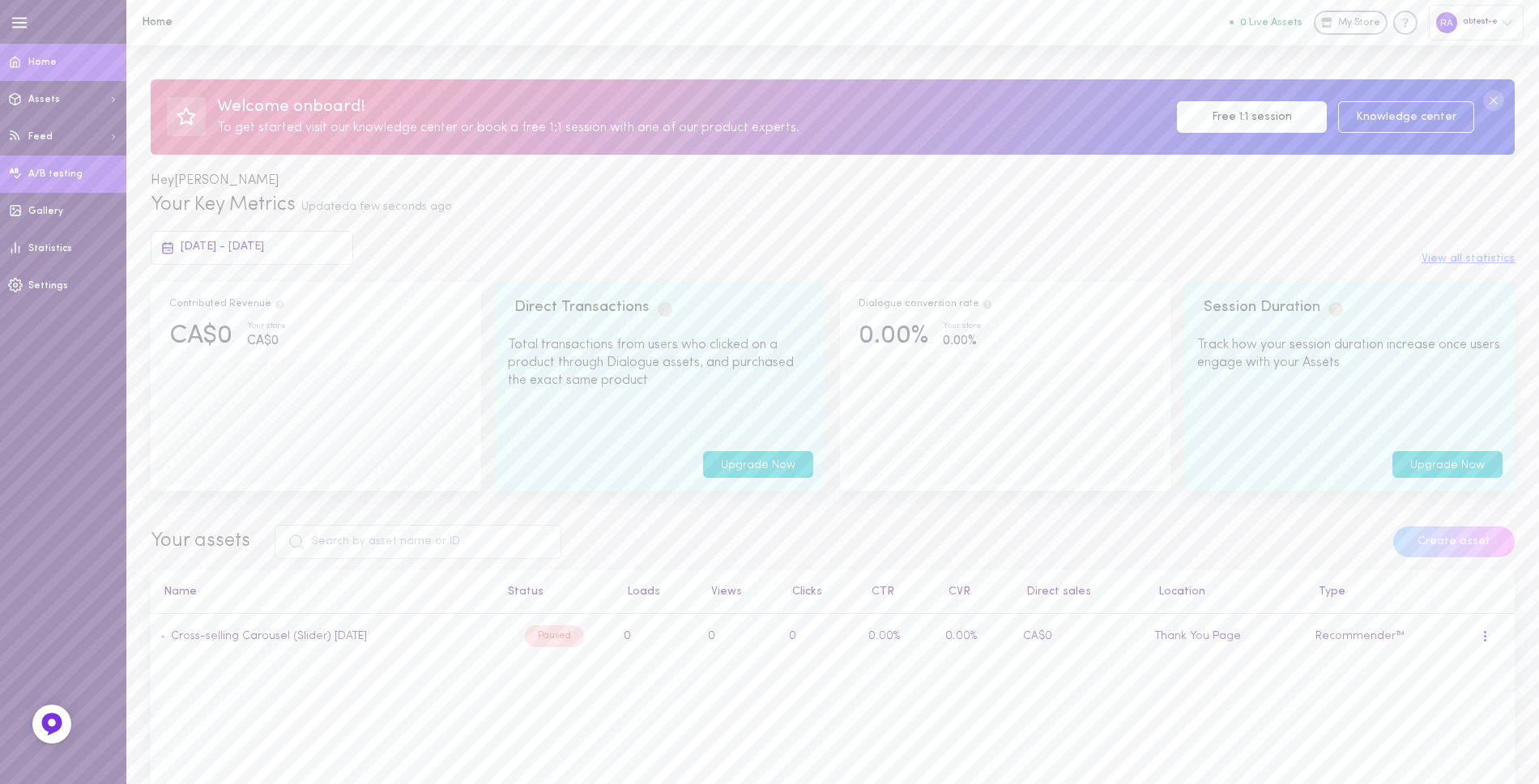
click at [62, 179] on link "A/B testing" at bounding box center [63, 173] width 126 height 37
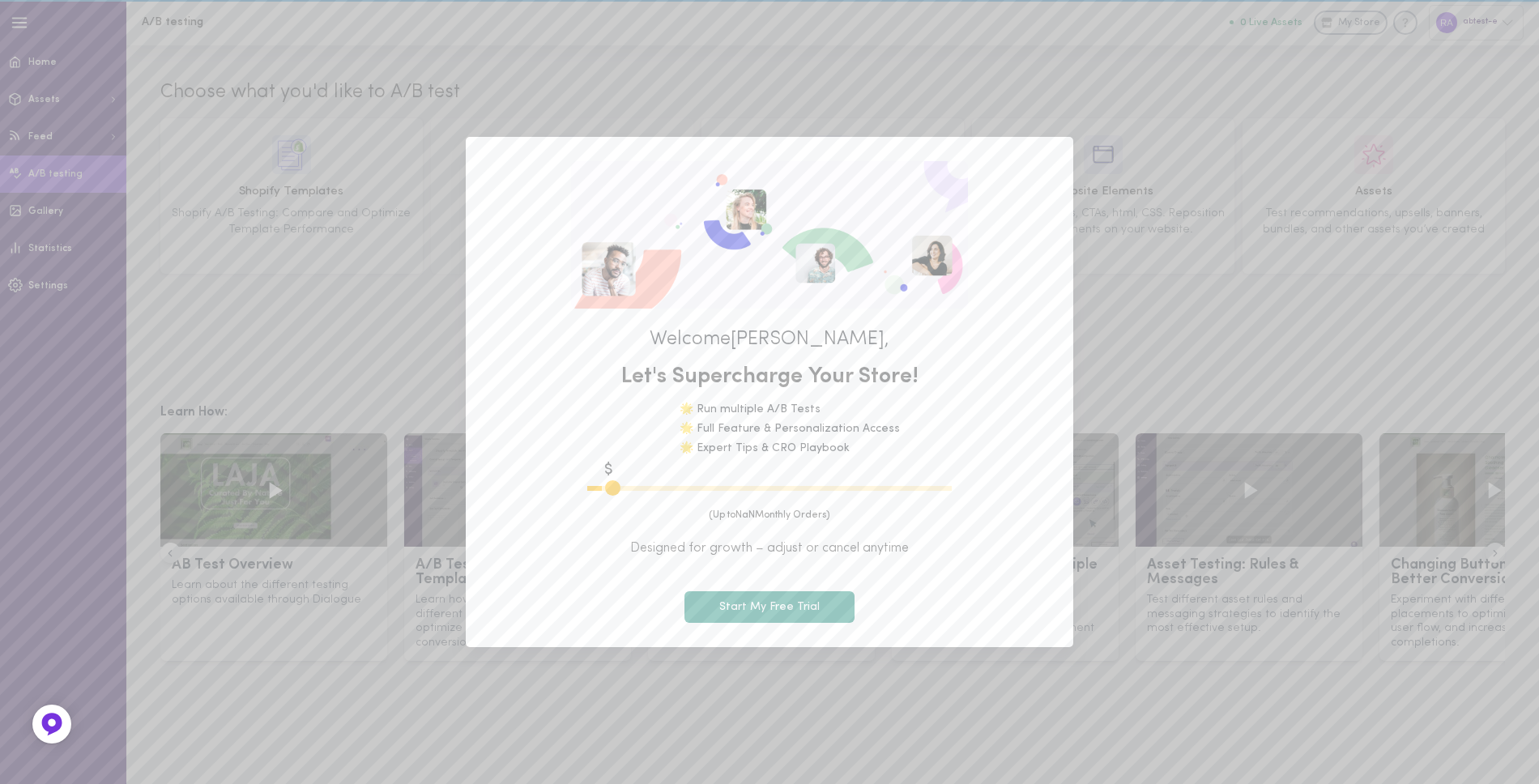
type input "600"
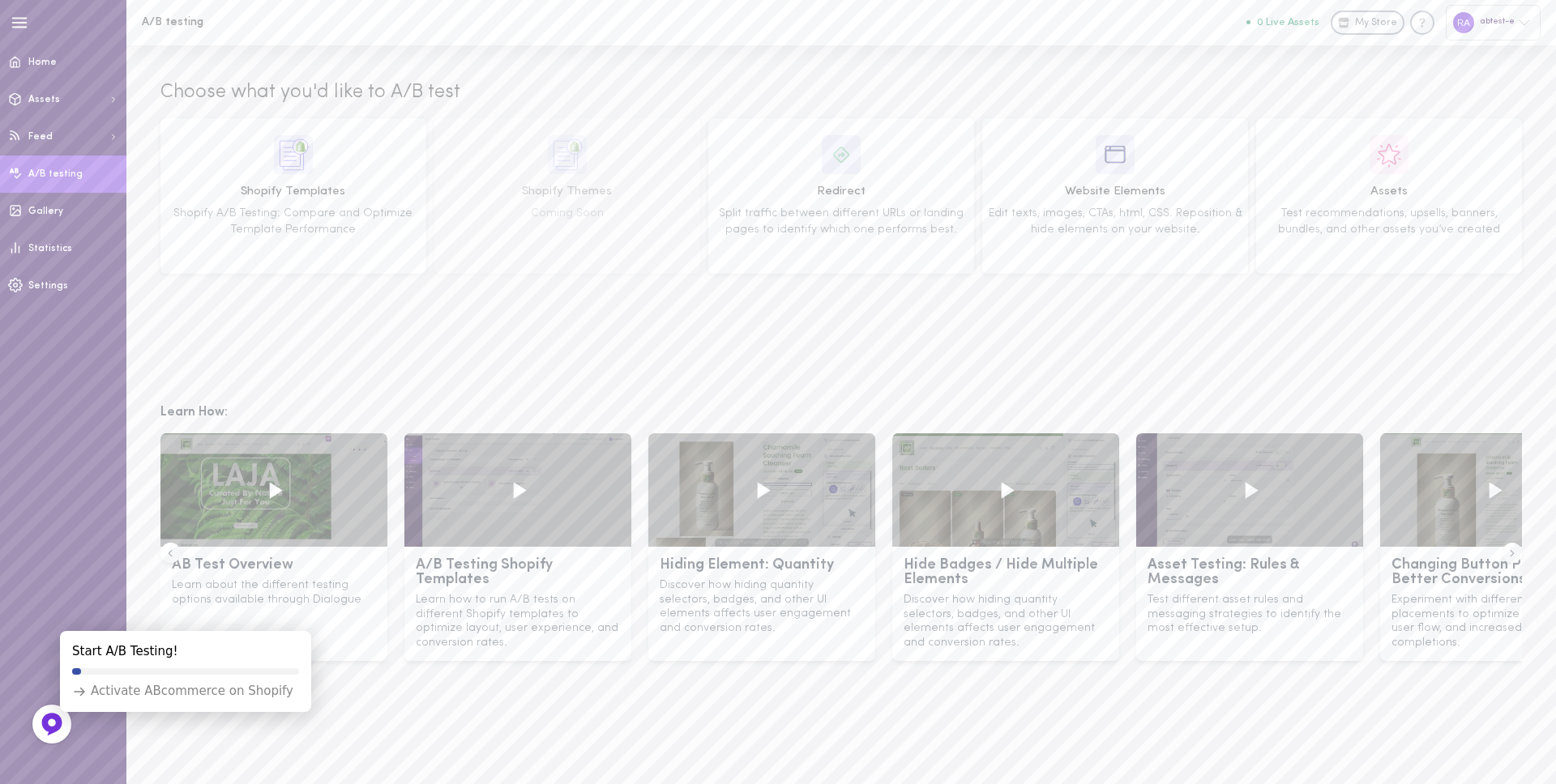
click at [937, 361] on div "Choose what you'd like to A/B test Shopify Templates Shopify A/B Testing: Compa…" at bounding box center [841, 224] width 1430 height 357
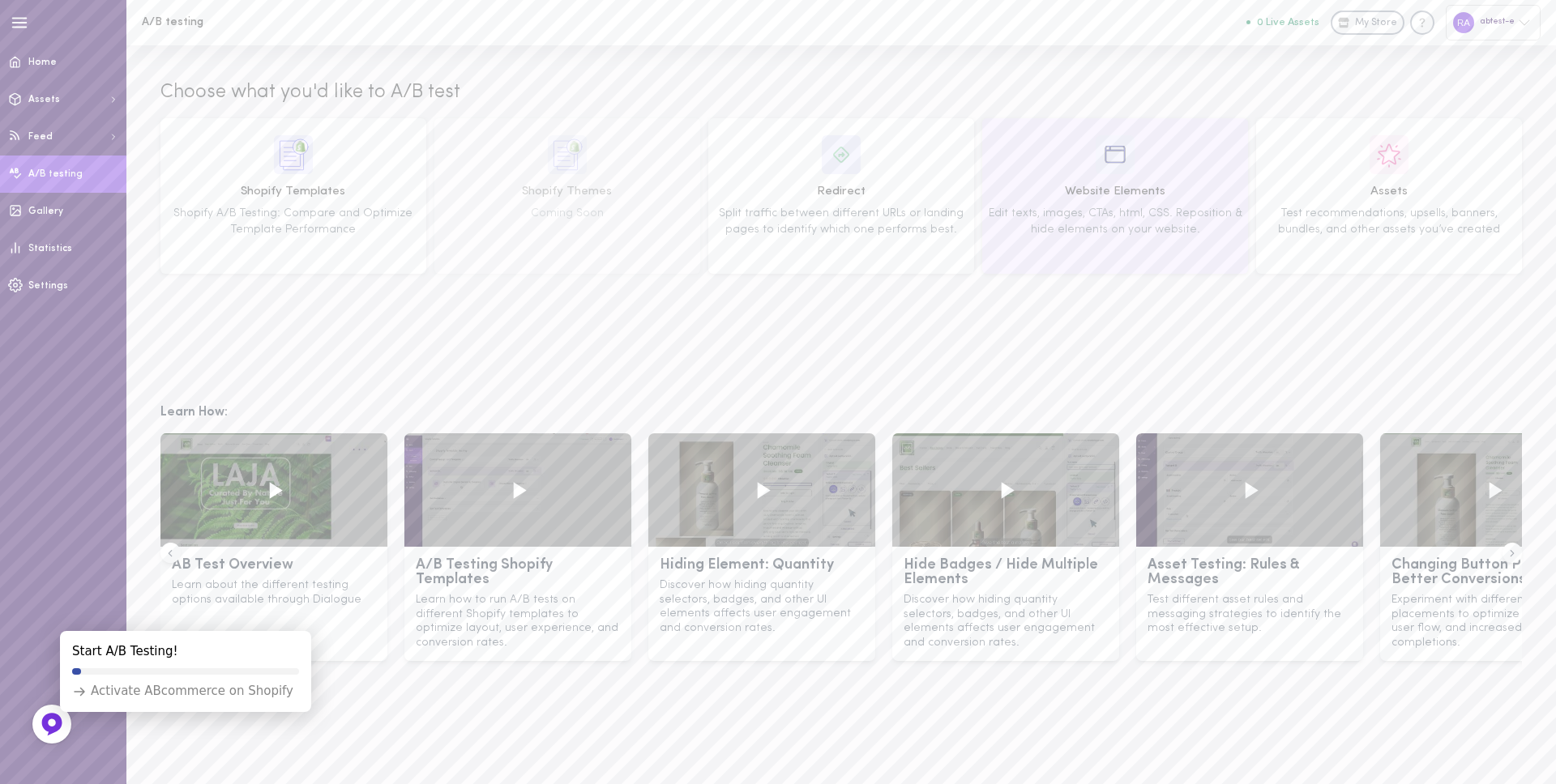
click at [1077, 192] on span "Website Elements" at bounding box center [1115, 191] width 254 height 18
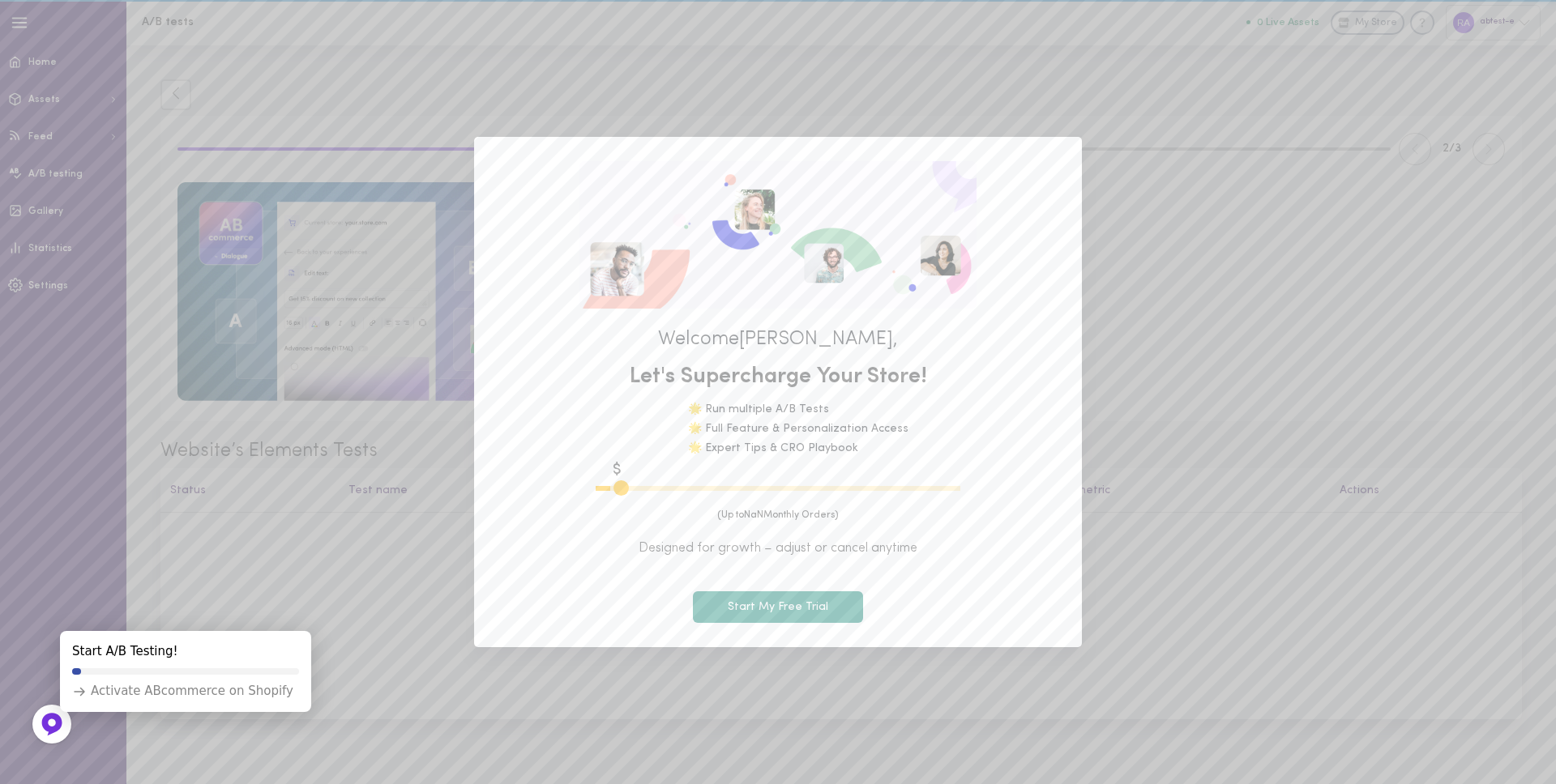
type input "600"
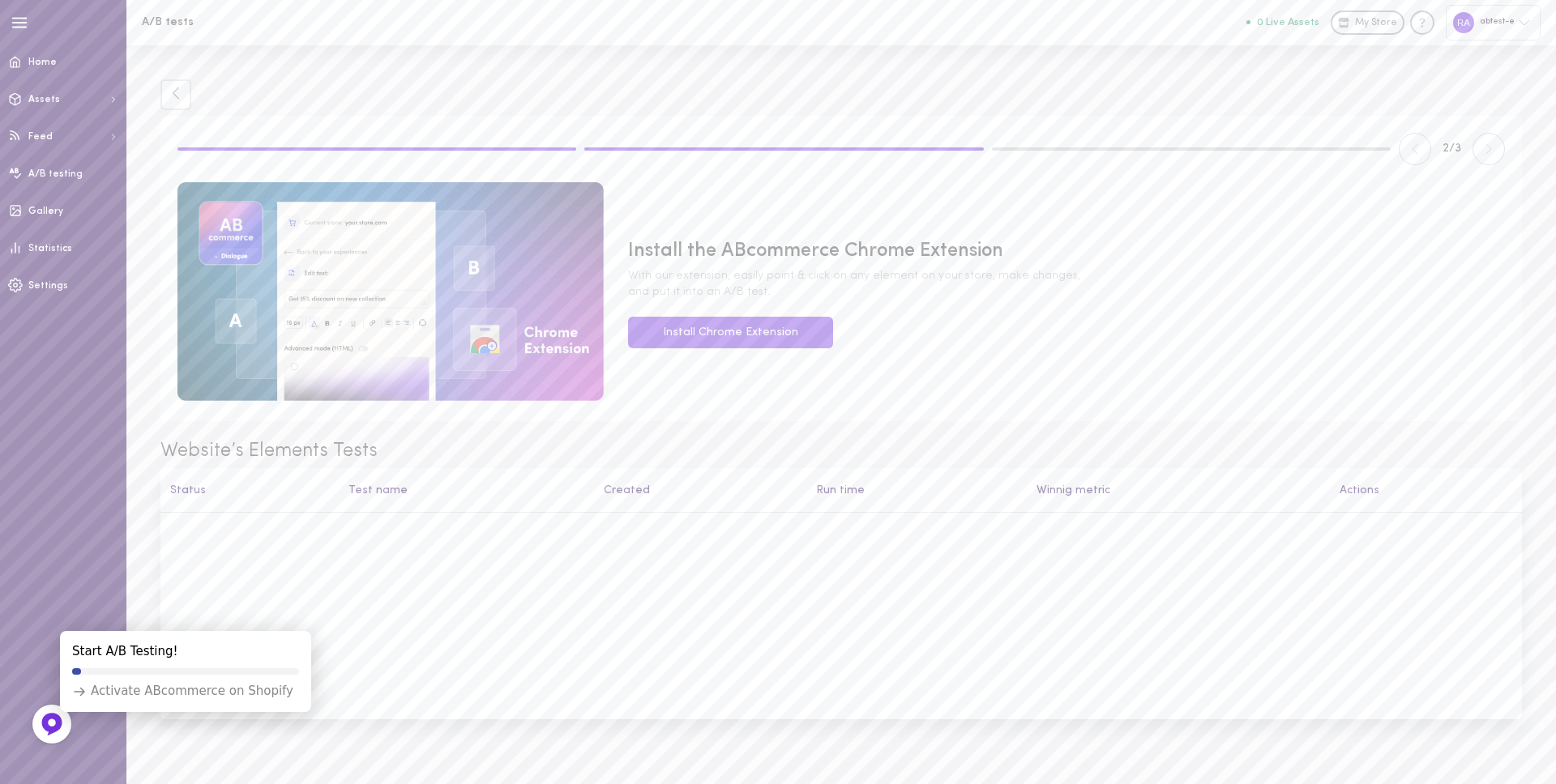
click at [754, 349] on div "Install the ABcommerce Chrome Extension With our extension, easily point & clic…" at bounding box center [840, 293] width 1352 height 222
click at [754, 336] on link "Install Chrome Extension" at bounding box center [730, 332] width 205 height 32
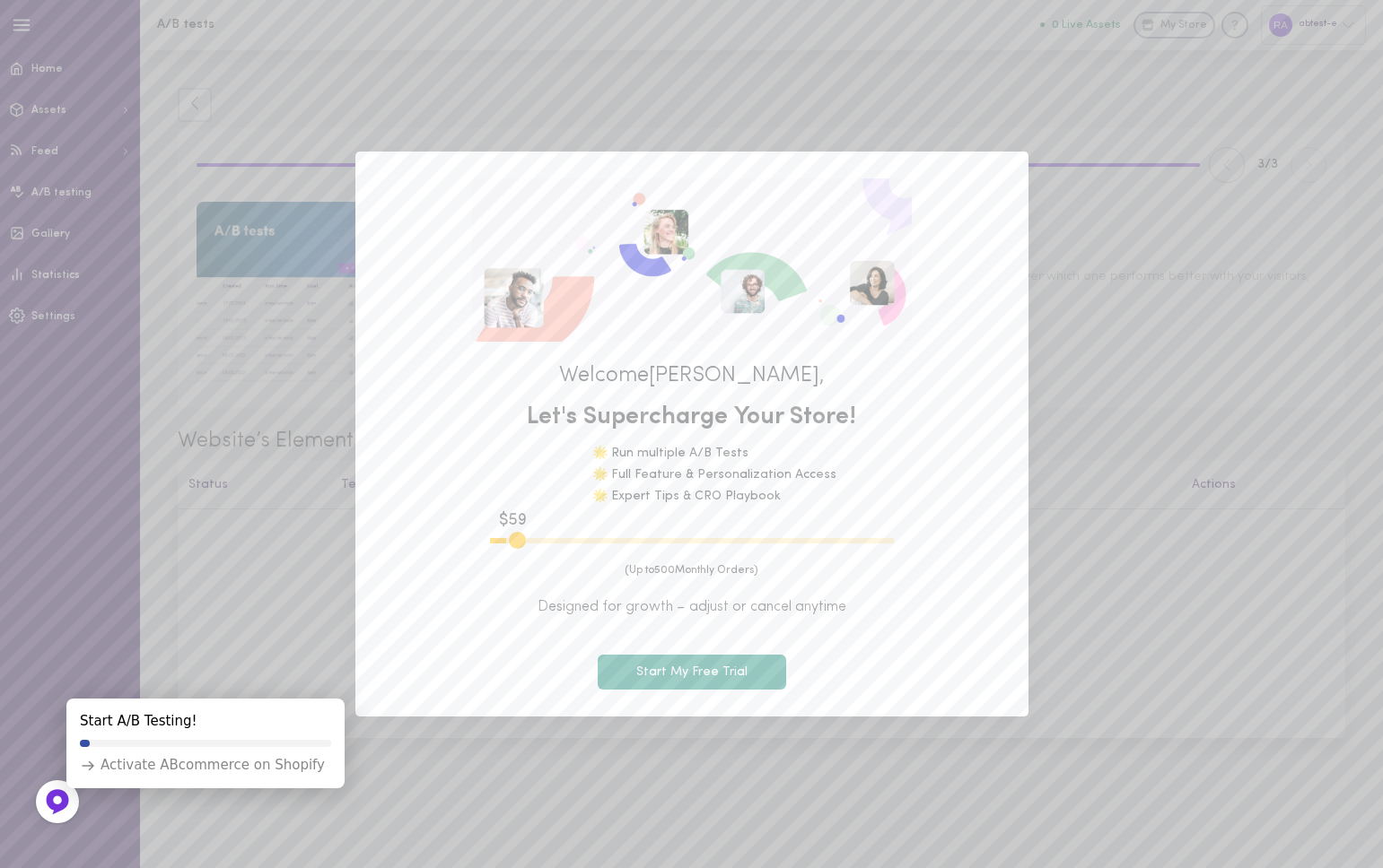
click at [742, 77] on div "Welcome [PERSON_NAME] , Let's Supercharge Your Store! 🌟 Run multiple A/B Tests …" at bounding box center [692, 434] width 1383 height 868
click at [657, 63] on div "Welcome [PERSON_NAME] , Let's Supercharge Your Store! 🌟 Run multiple A/B Tests …" at bounding box center [692, 434] width 1383 height 868
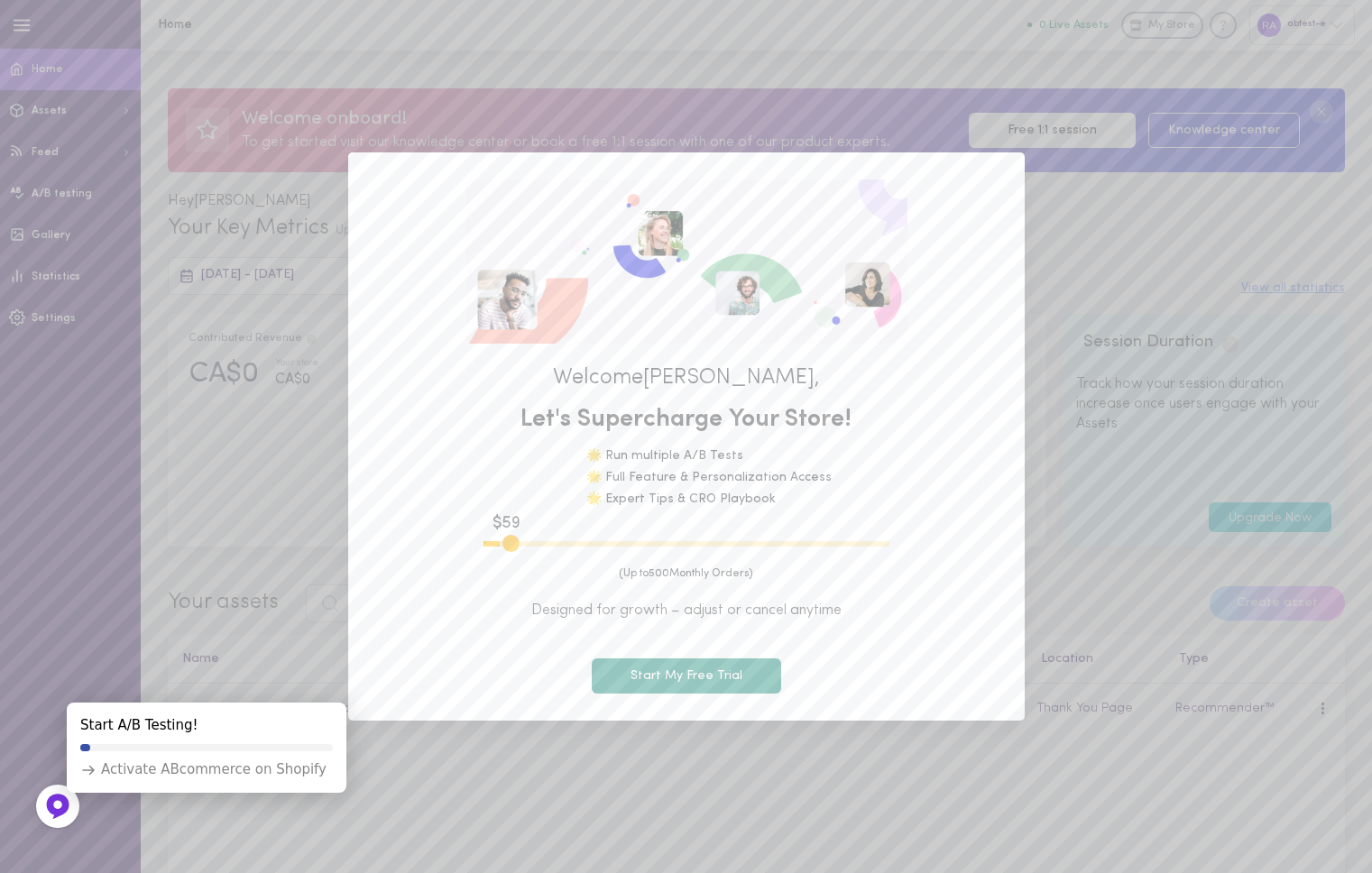
click at [1277, 184] on div "Welcome [PERSON_NAME] , Let's Supercharge Your Store! 🌟 Run multiple A/B Tests …" at bounding box center [686, 436] width 1372 height 873
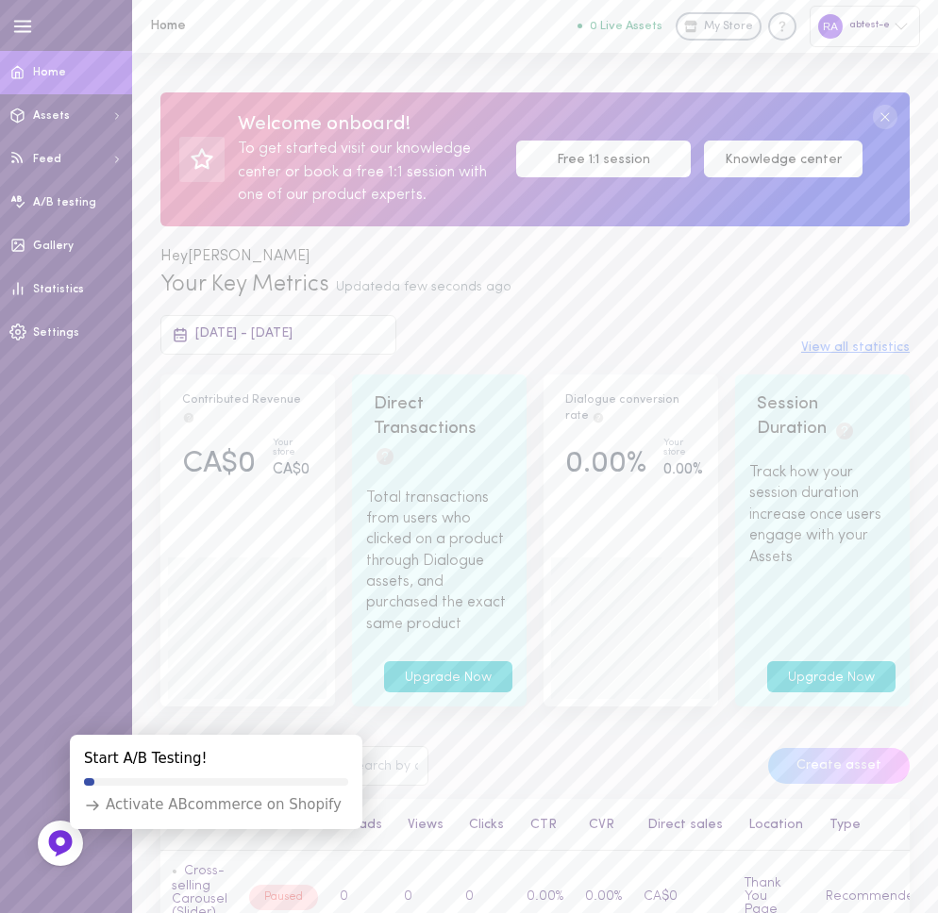
click at [798, 165] on link "Knowledge center" at bounding box center [783, 159] width 158 height 37
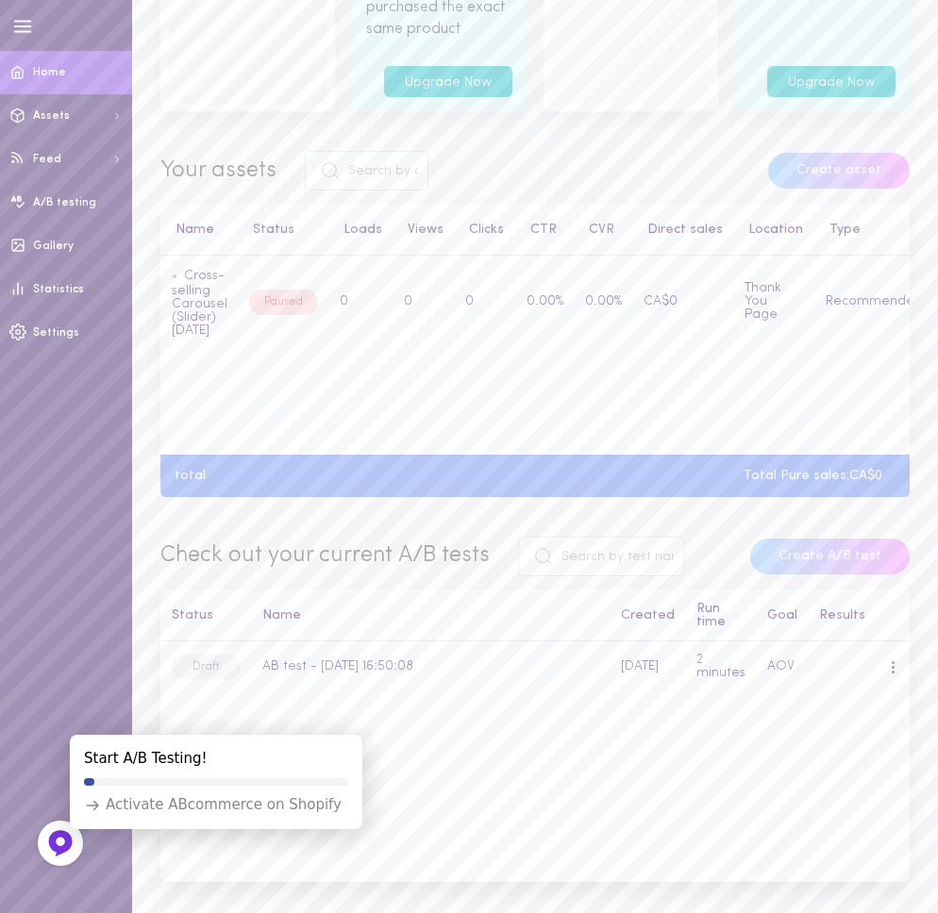
scroll to position [594, 0]
click at [900, 674] on td at bounding box center [892, 668] width 33 height 52
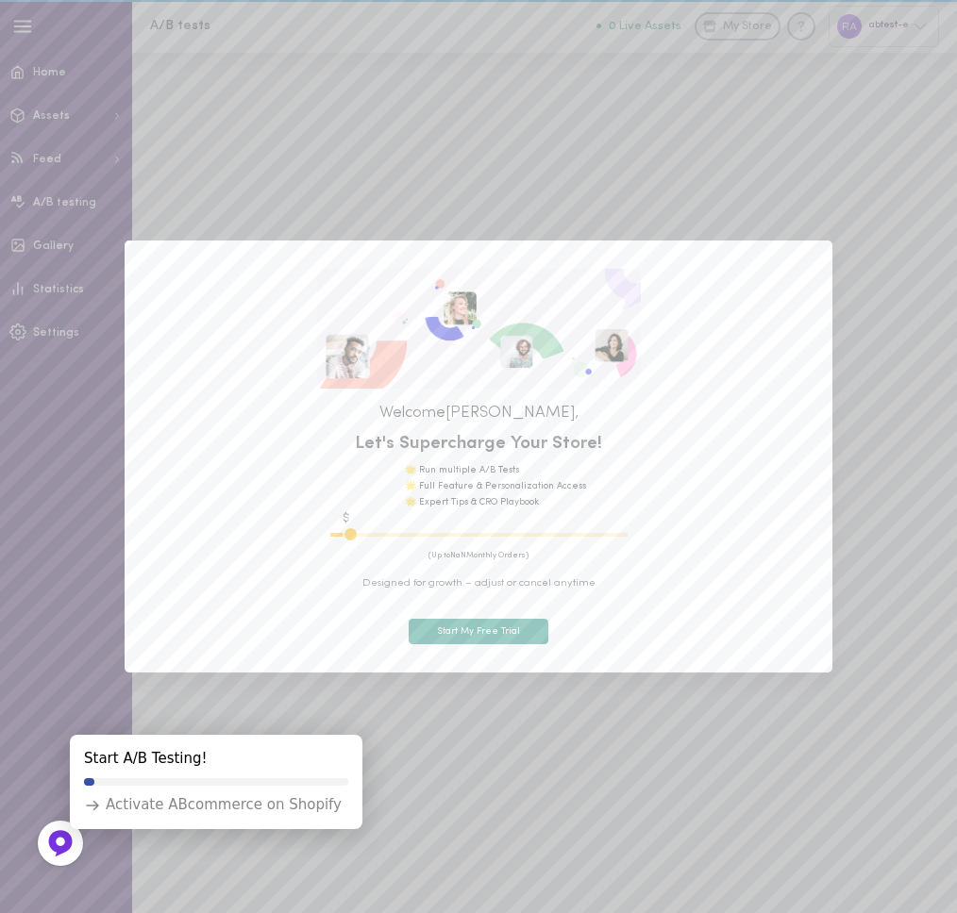
type input "600"
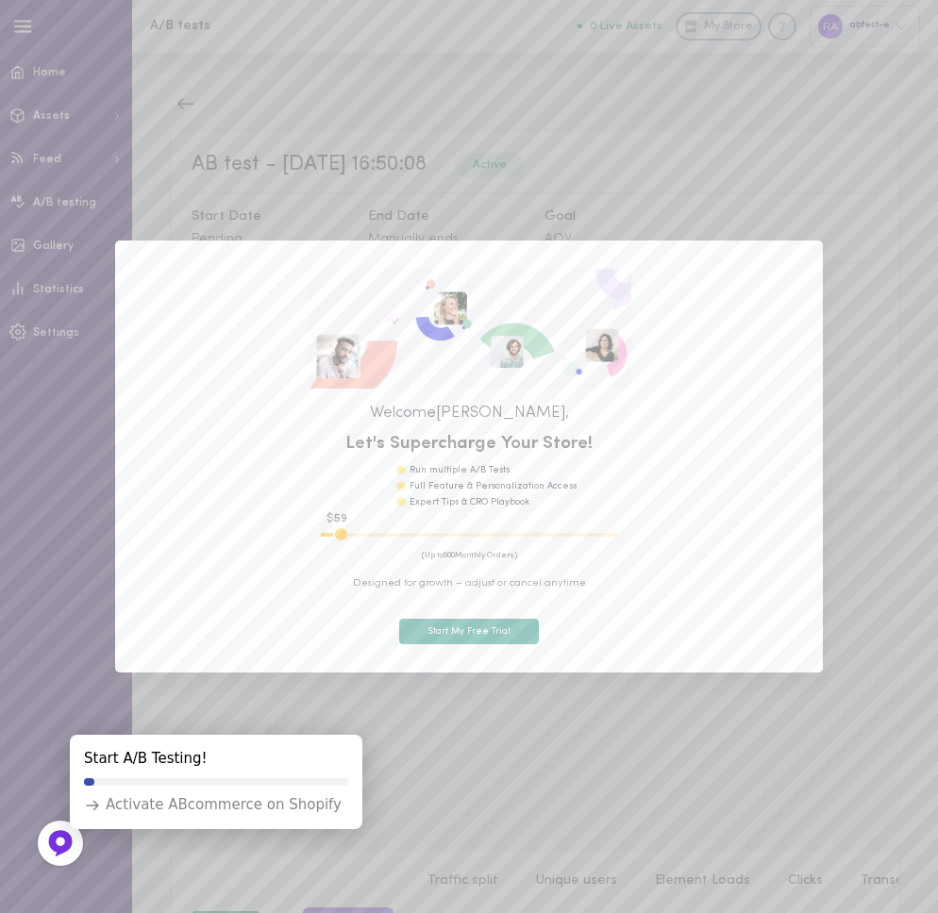
click at [925, 619] on div "Welcome [PERSON_NAME] , Let's Supercharge Your Store! 🌟 Run multiple A/B Tests …" at bounding box center [469, 456] width 938 height 913
